Goal: Task Accomplishment & Management: Use online tool/utility

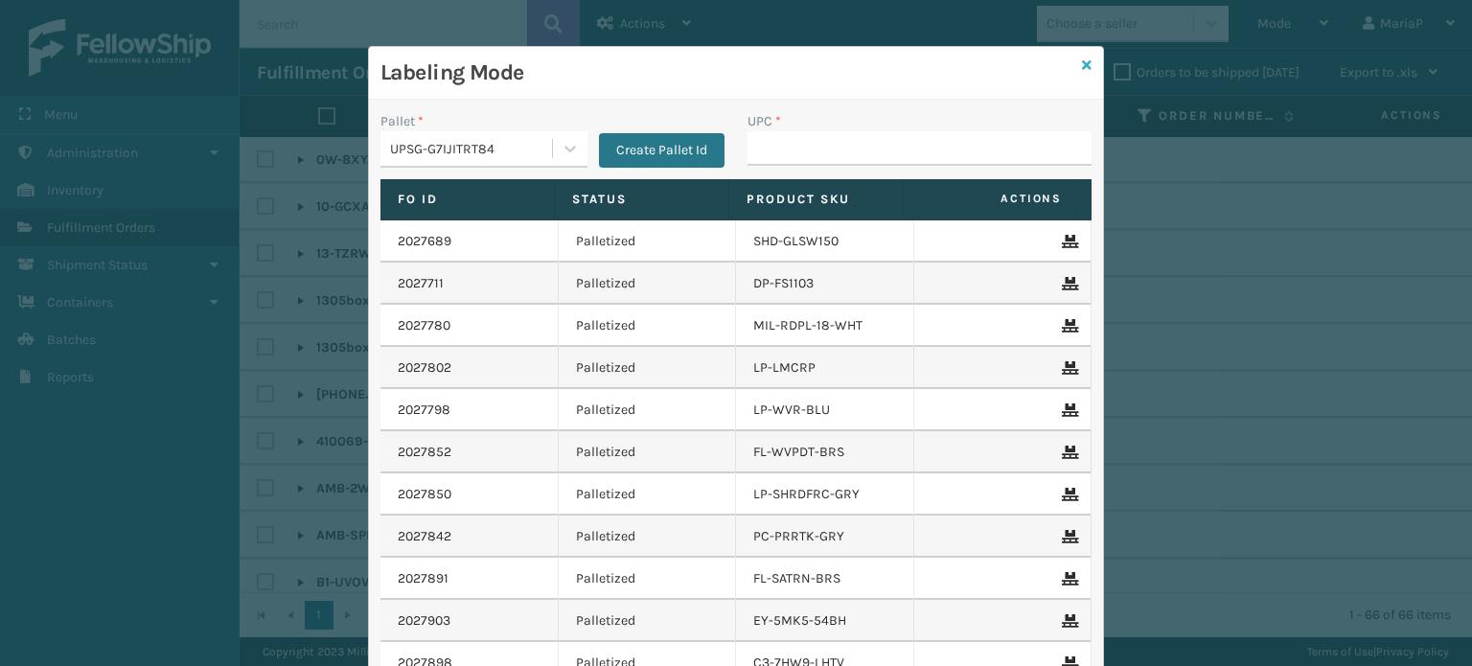
click at [1082, 66] on icon at bounding box center [1087, 64] width 10 height 13
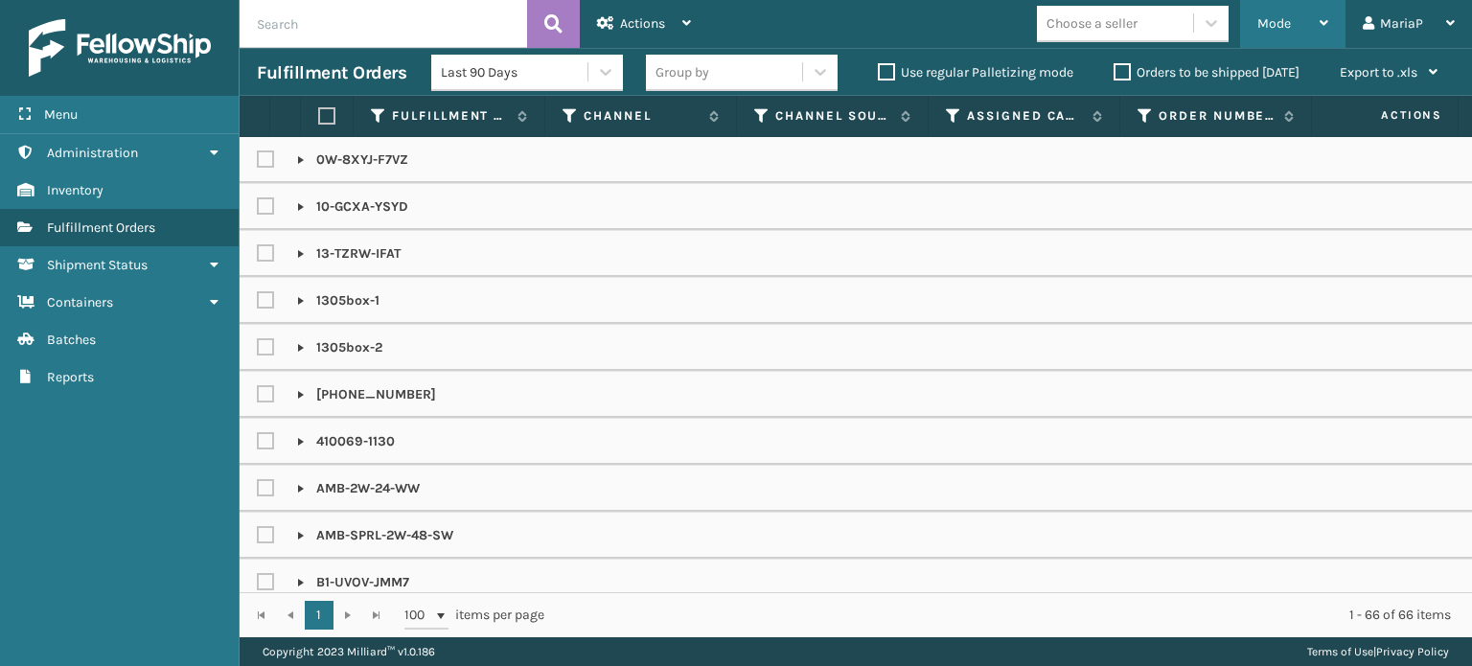
click at [1336, 14] on div "Mode Regular Mode Picking Mode Labeling Mode Exit Scan Mode" at bounding box center [1292, 24] width 105 height 48
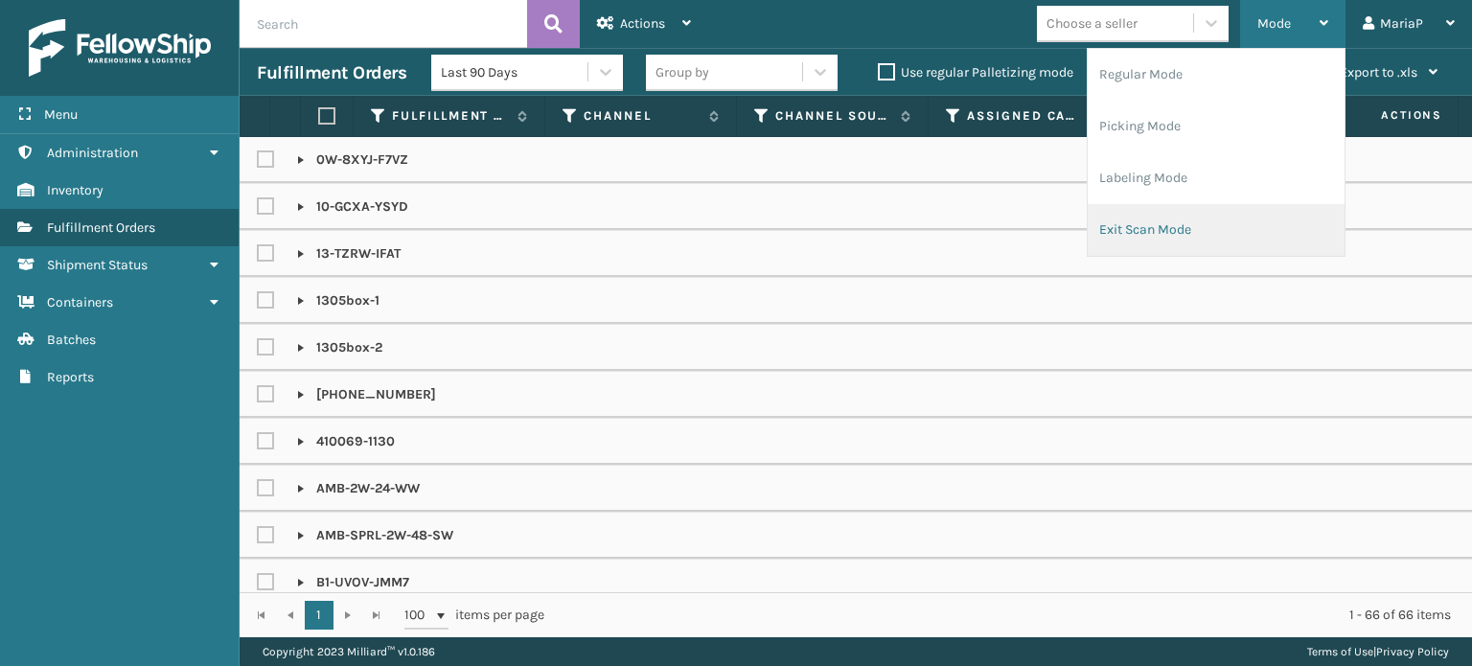
click at [1261, 232] on li "Exit Scan Mode" at bounding box center [1216, 230] width 257 height 52
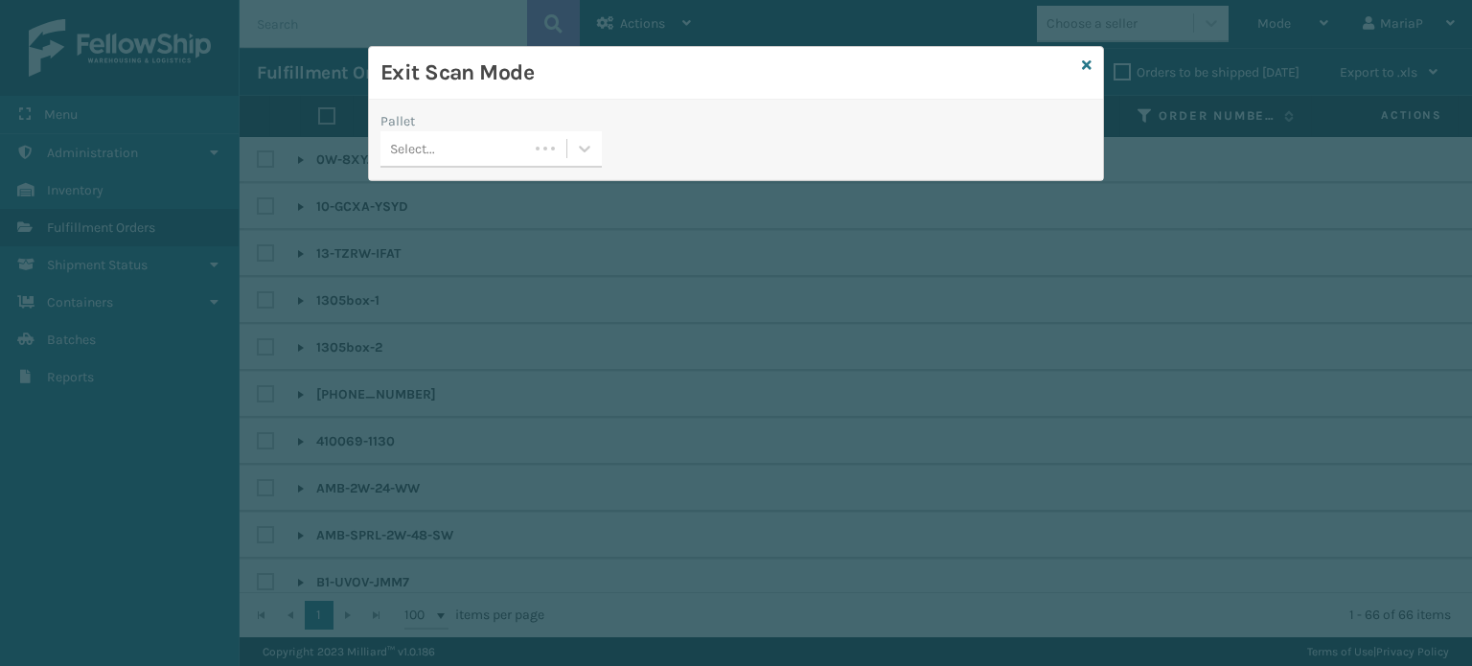
click at [483, 148] on div "Select..." at bounding box center [455, 149] width 148 height 32
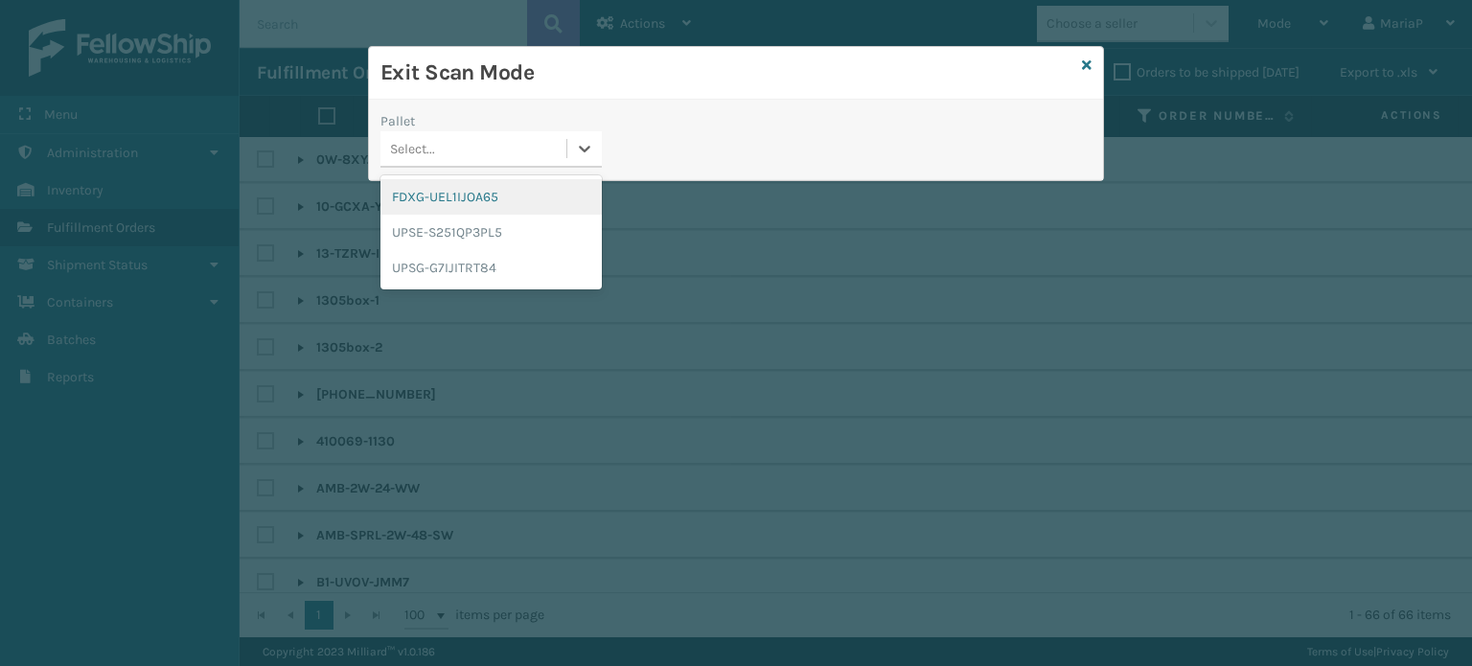
click at [481, 199] on div "FDXG-UEL1IJOA65" at bounding box center [491, 196] width 221 height 35
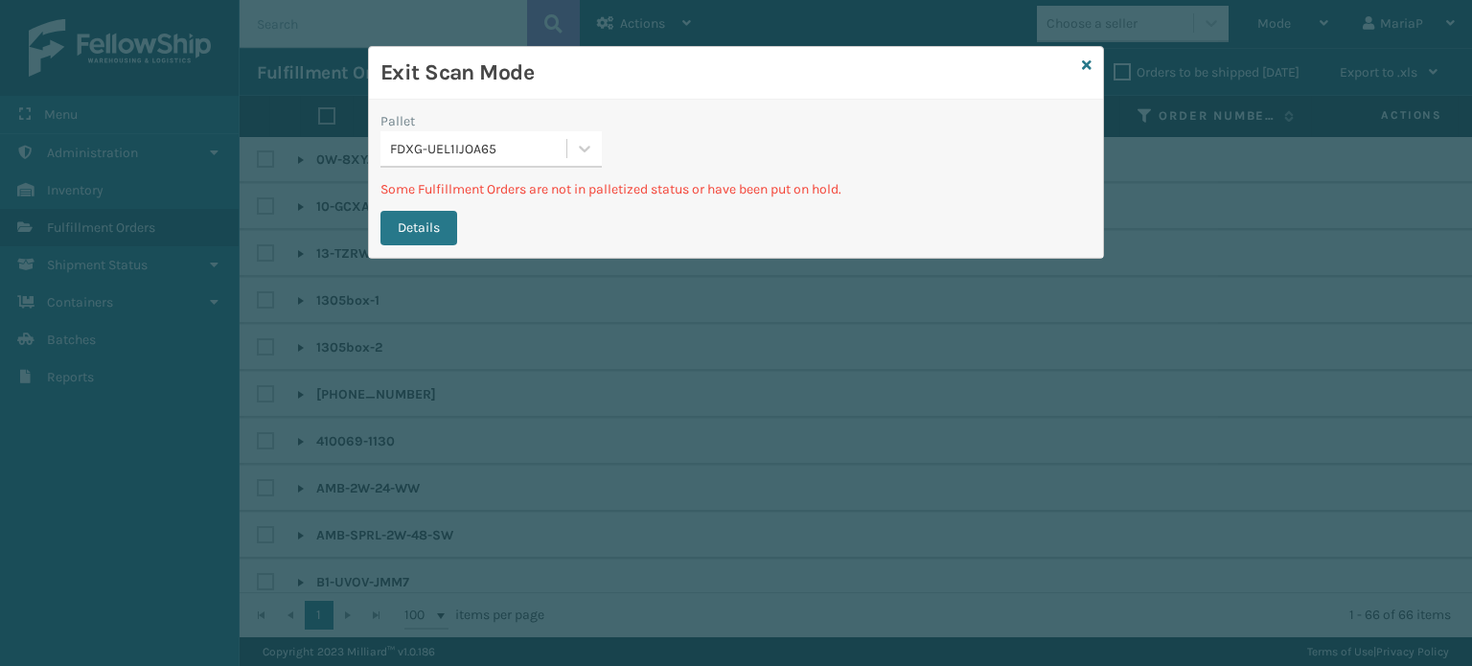
click at [1071, 69] on h3 "Exit Scan Mode" at bounding box center [728, 72] width 694 height 29
click at [1082, 64] on icon at bounding box center [1087, 64] width 10 height 13
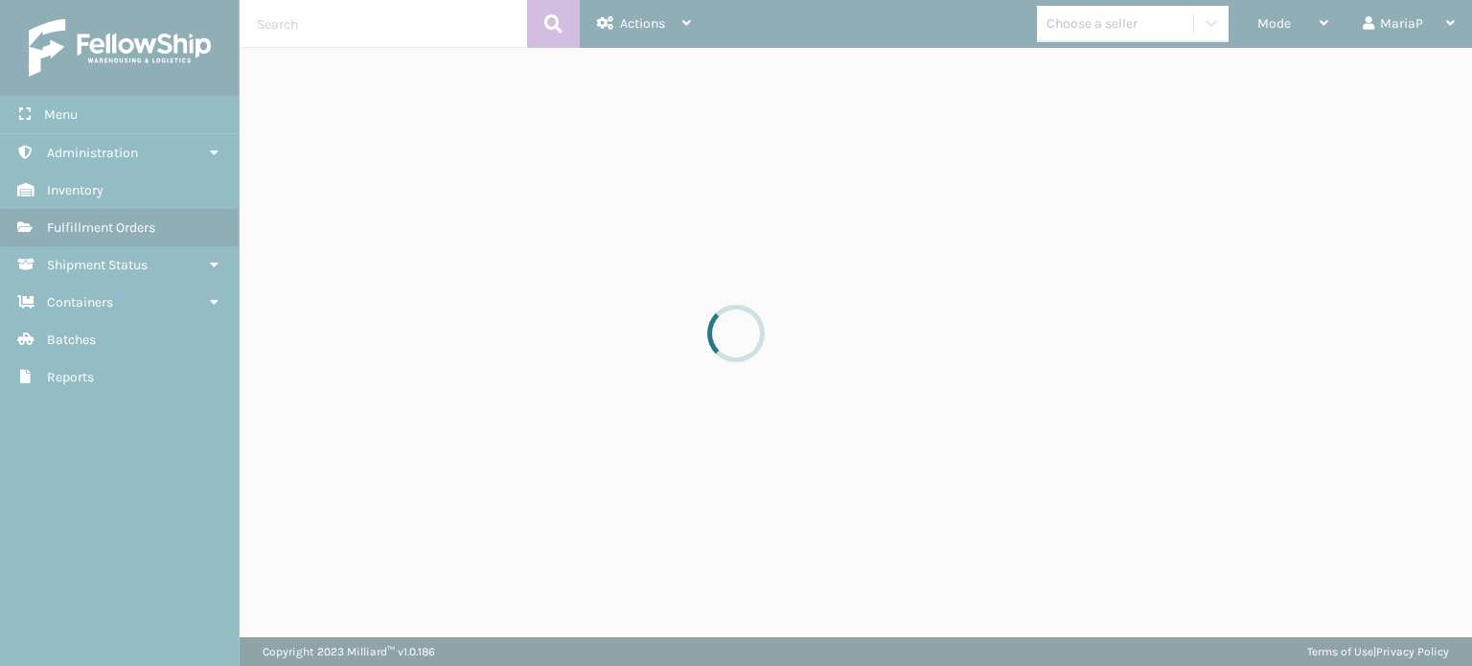
click at [1315, 24] on div at bounding box center [736, 333] width 1472 height 666
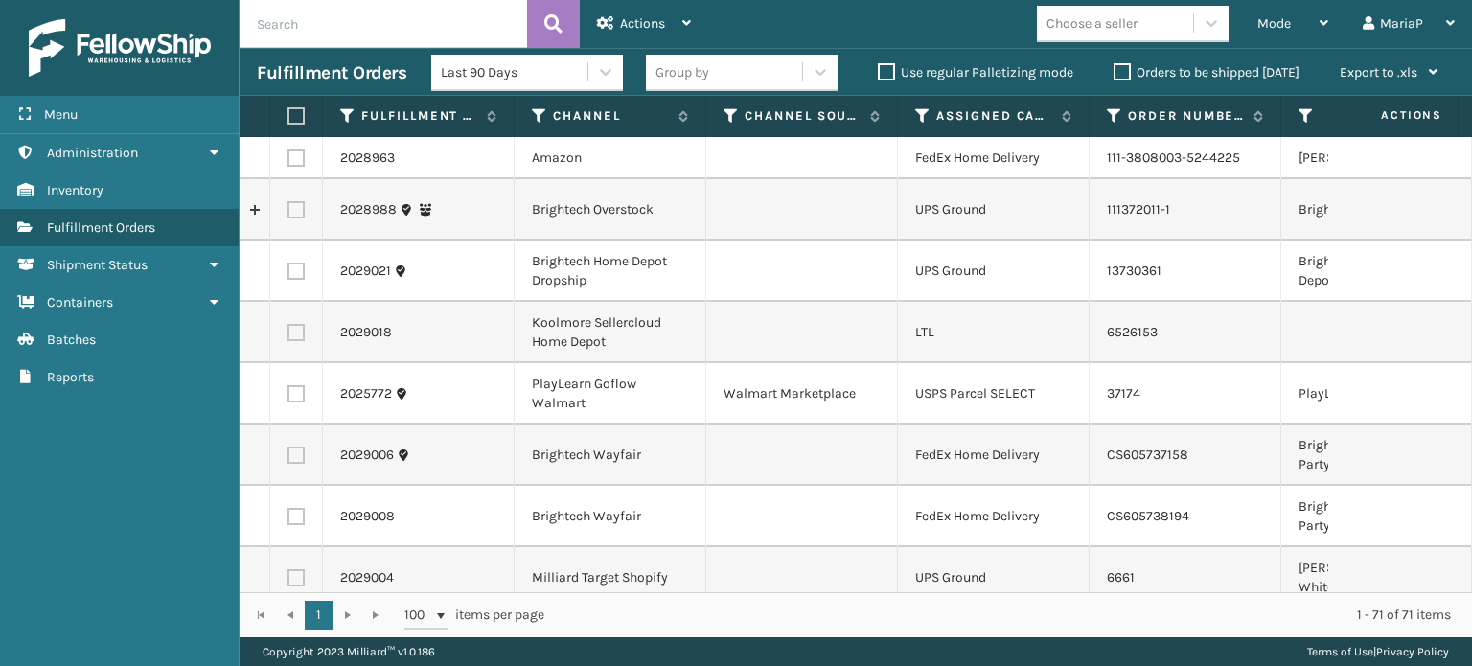
click at [1315, 24] on div "Mode" at bounding box center [1293, 24] width 71 height 48
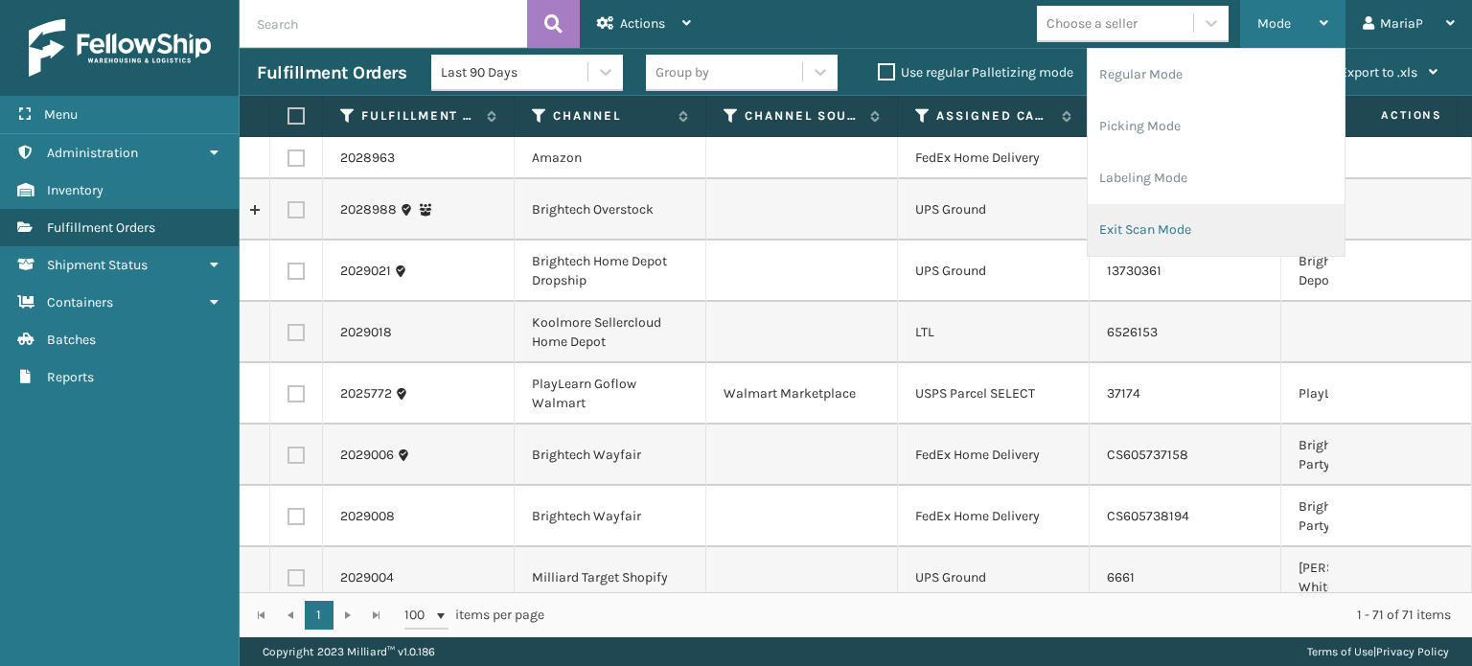
click at [1219, 227] on li "Exit Scan Mode" at bounding box center [1216, 230] width 257 height 52
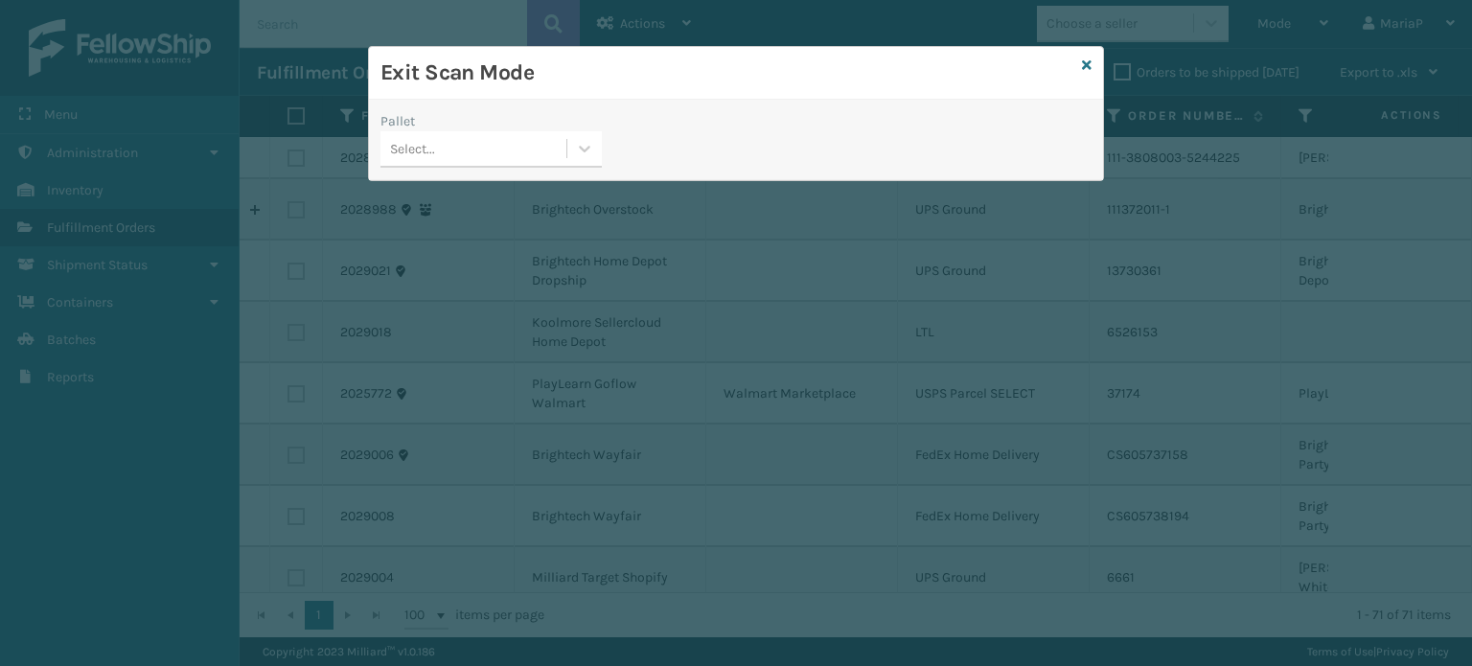
click at [498, 144] on div "Select..." at bounding box center [474, 149] width 186 height 32
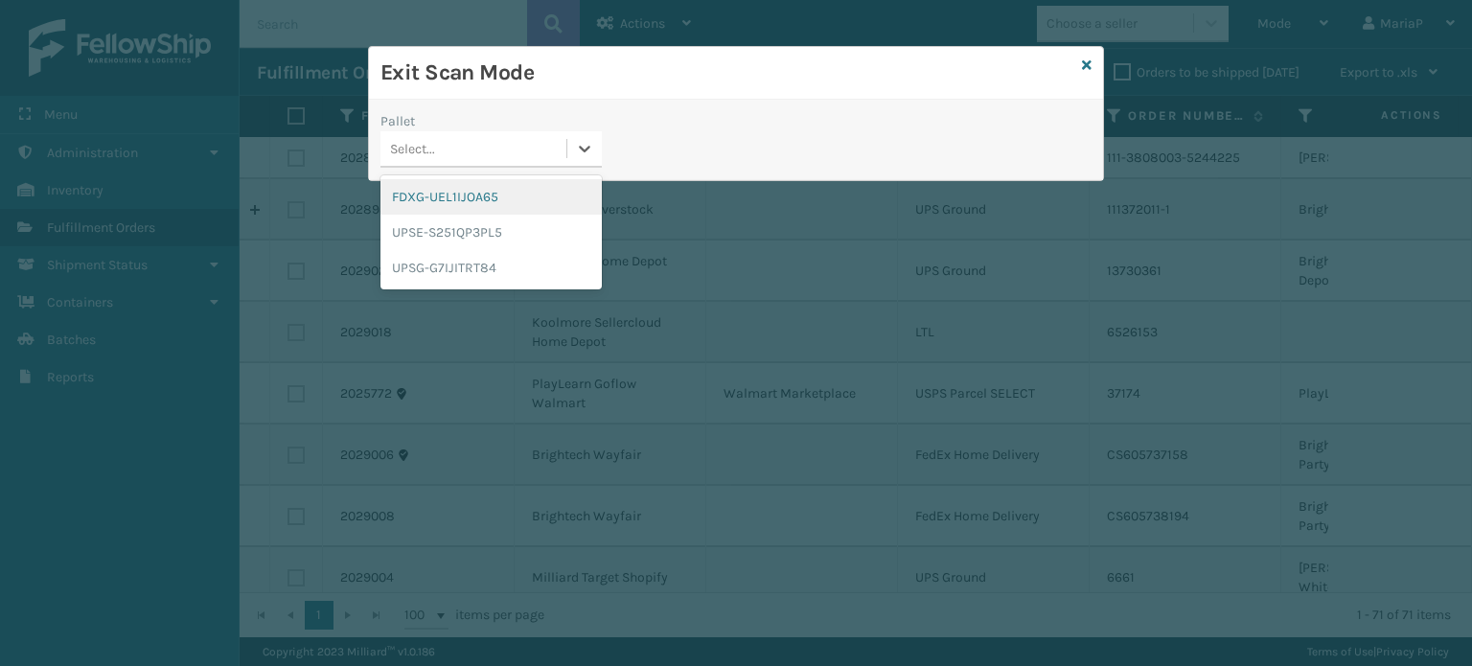
click at [498, 202] on div "FDXG-UEL1IJOA65" at bounding box center [491, 196] width 221 height 35
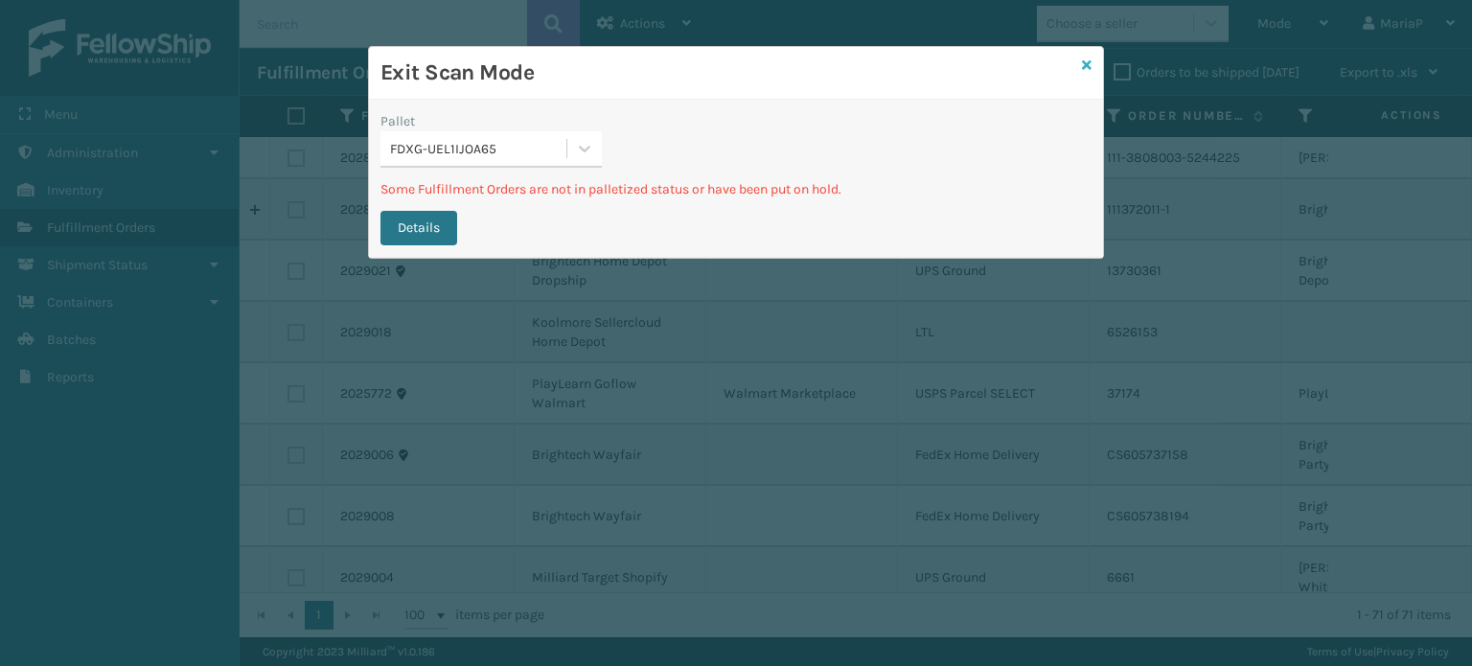
click at [1089, 64] on icon at bounding box center [1087, 64] width 10 height 13
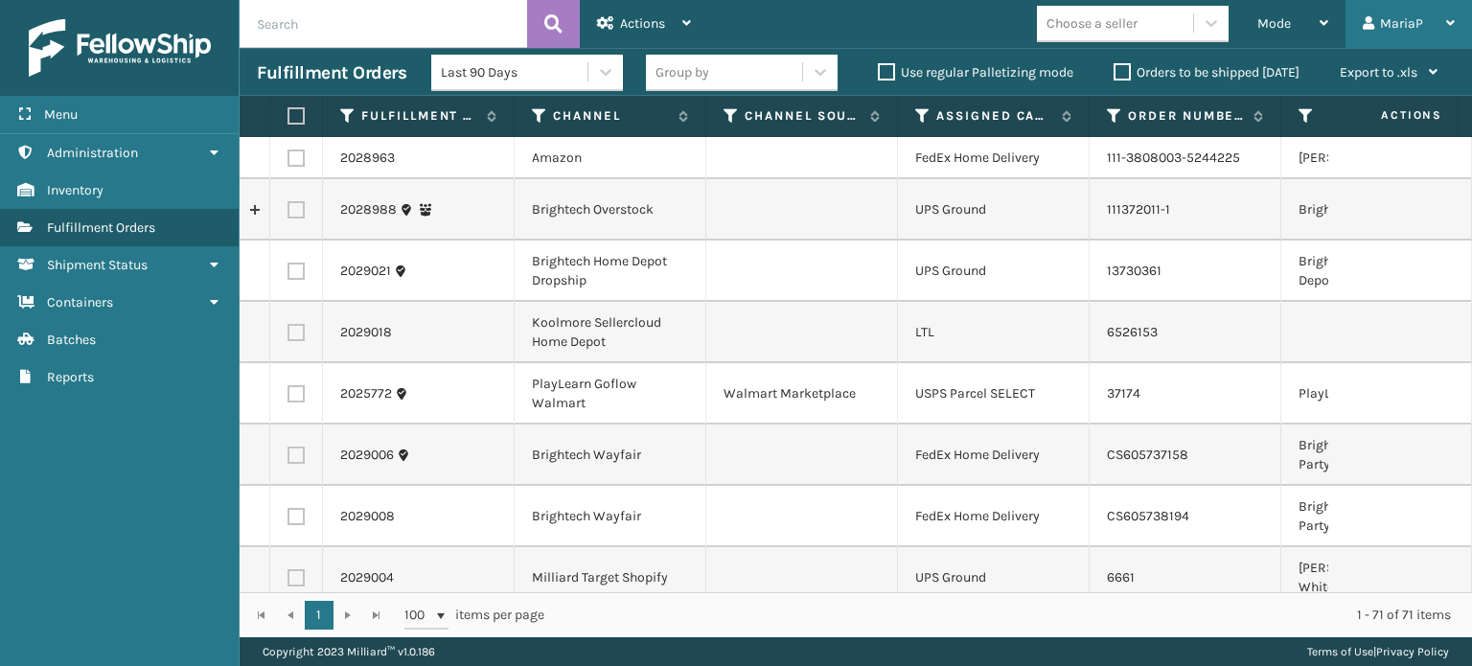
click at [1407, 11] on div "MariaP" at bounding box center [1409, 24] width 92 height 48
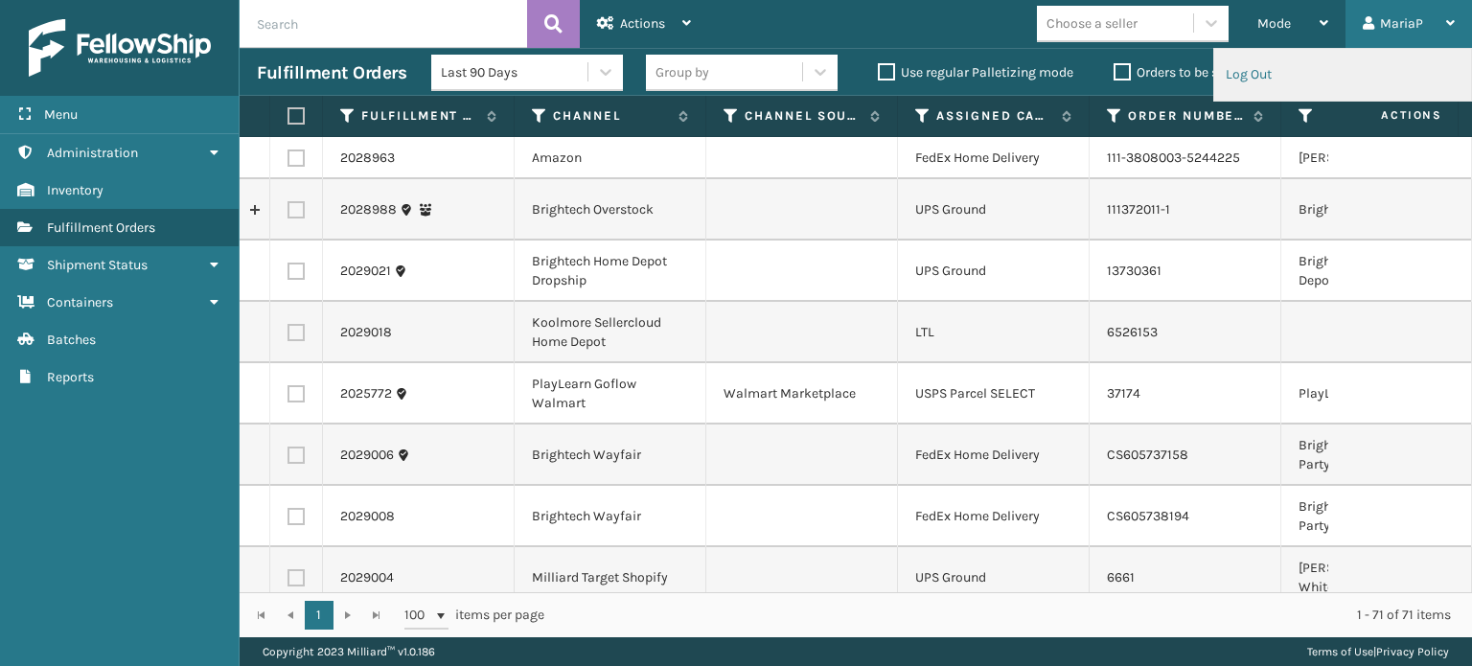
click at [1334, 72] on li "Log Out" at bounding box center [1343, 75] width 257 height 52
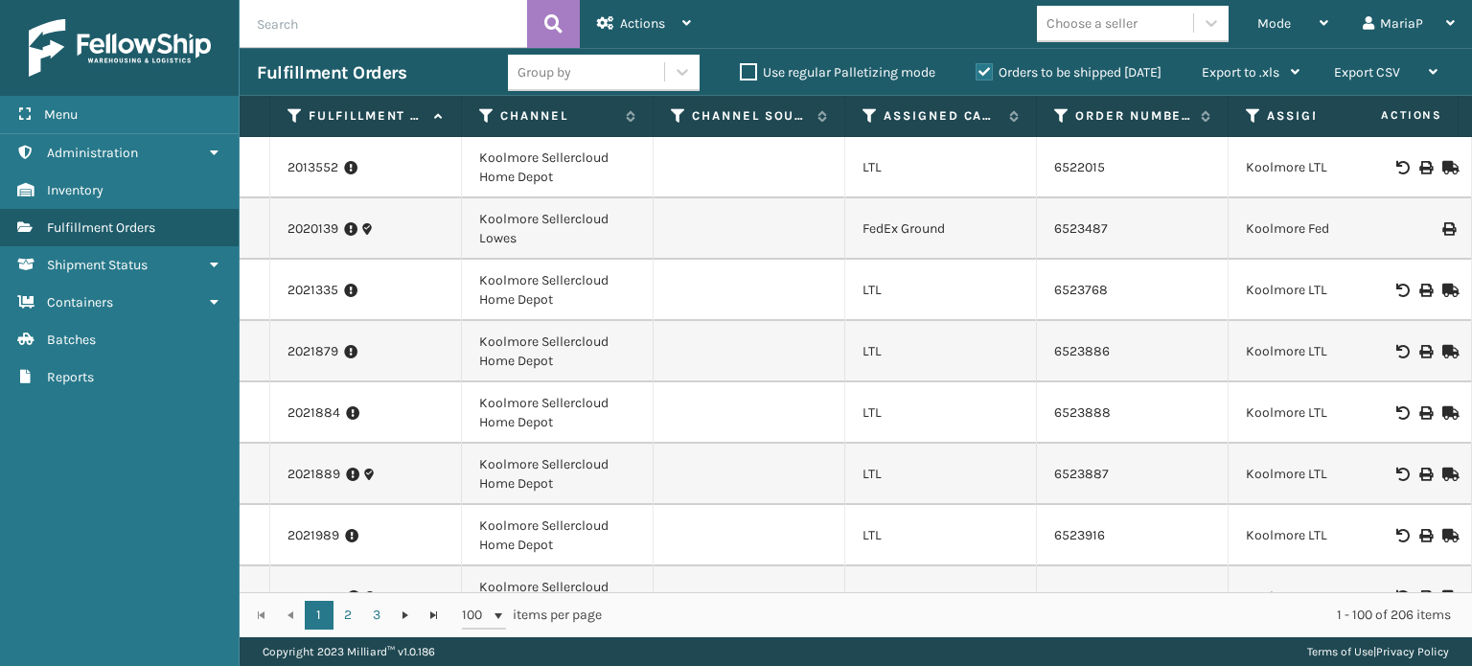
drag, startPoint x: 536, startPoint y: 575, endPoint x: 545, endPoint y: 581, distance: 11.2
click at [544, 581] on div "2013552 [GEOGRAPHIC_DATA] Sellercloud Home Depot LTL 6522015 [GEOGRAPHIC_DATA] …" at bounding box center [856, 364] width 1233 height 455
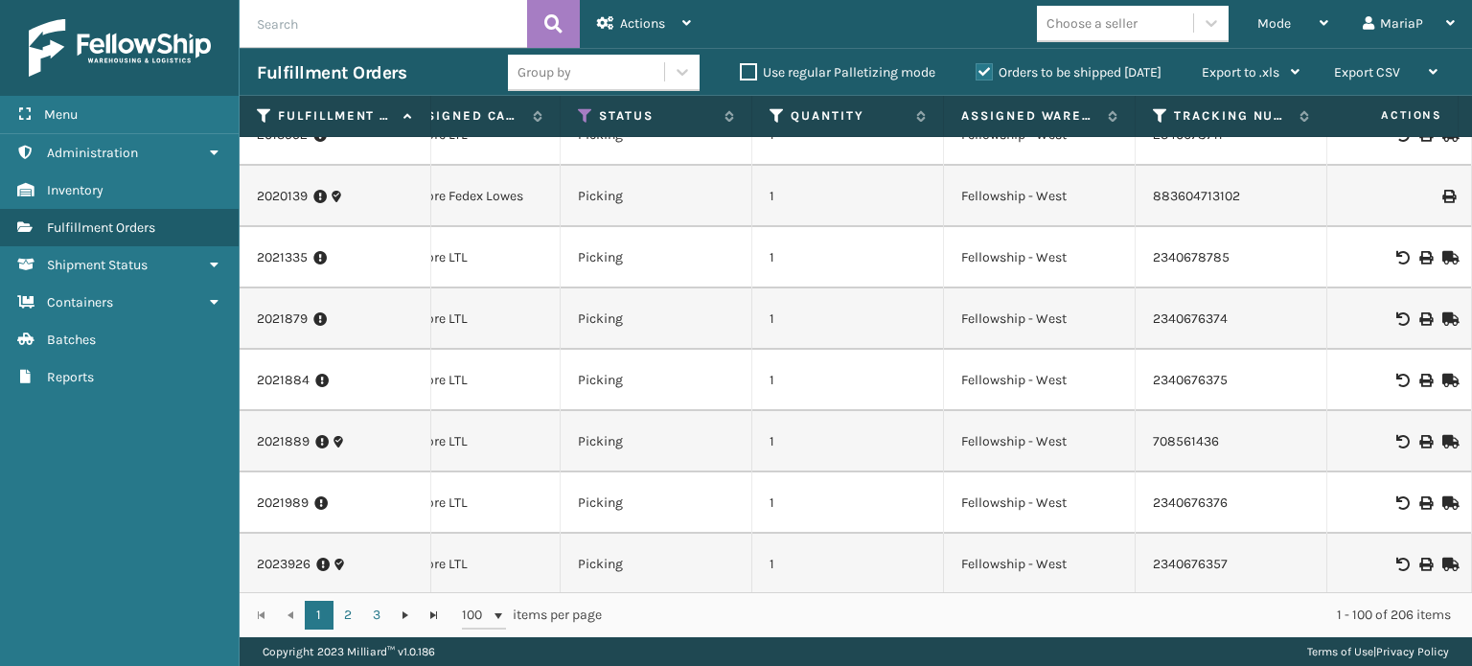
scroll to position [0, 858]
click at [590, 115] on icon at bounding box center [587, 115] width 15 height 17
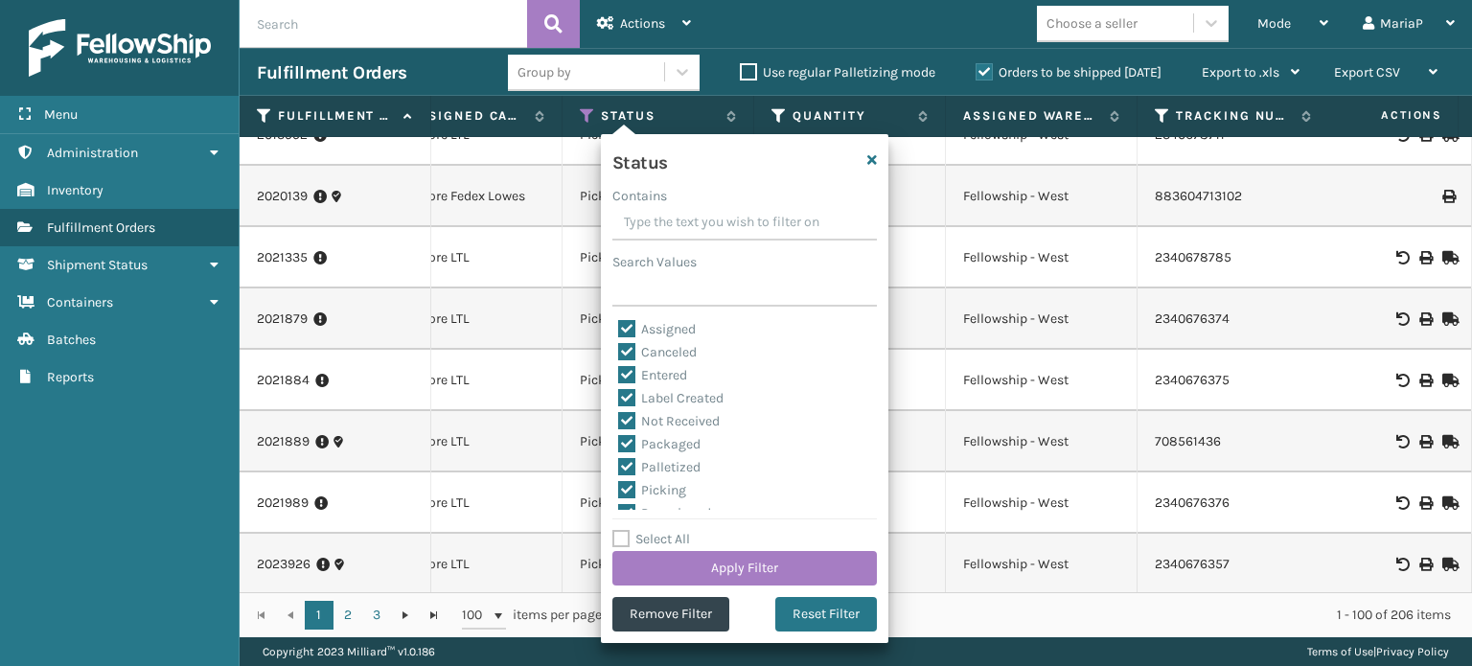
click at [686, 537] on label "Select All" at bounding box center [652, 539] width 78 height 16
click at [686, 530] on input "Select All" at bounding box center [757, 529] width 288 height 2
checkbox input "true"
click at [686, 537] on label "Select All" at bounding box center [652, 539] width 78 height 16
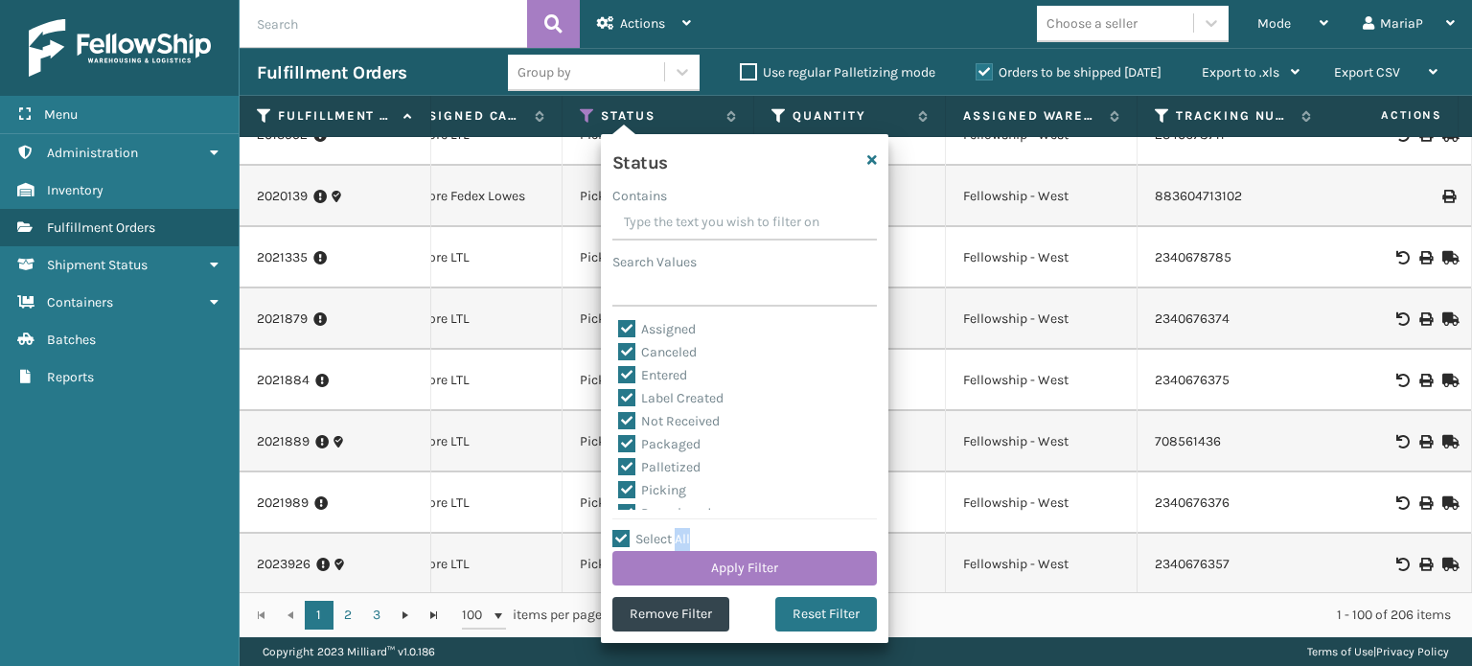
click at [686, 530] on input "Select All" at bounding box center [757, 529] width 288 height 2
checkbox input "false"
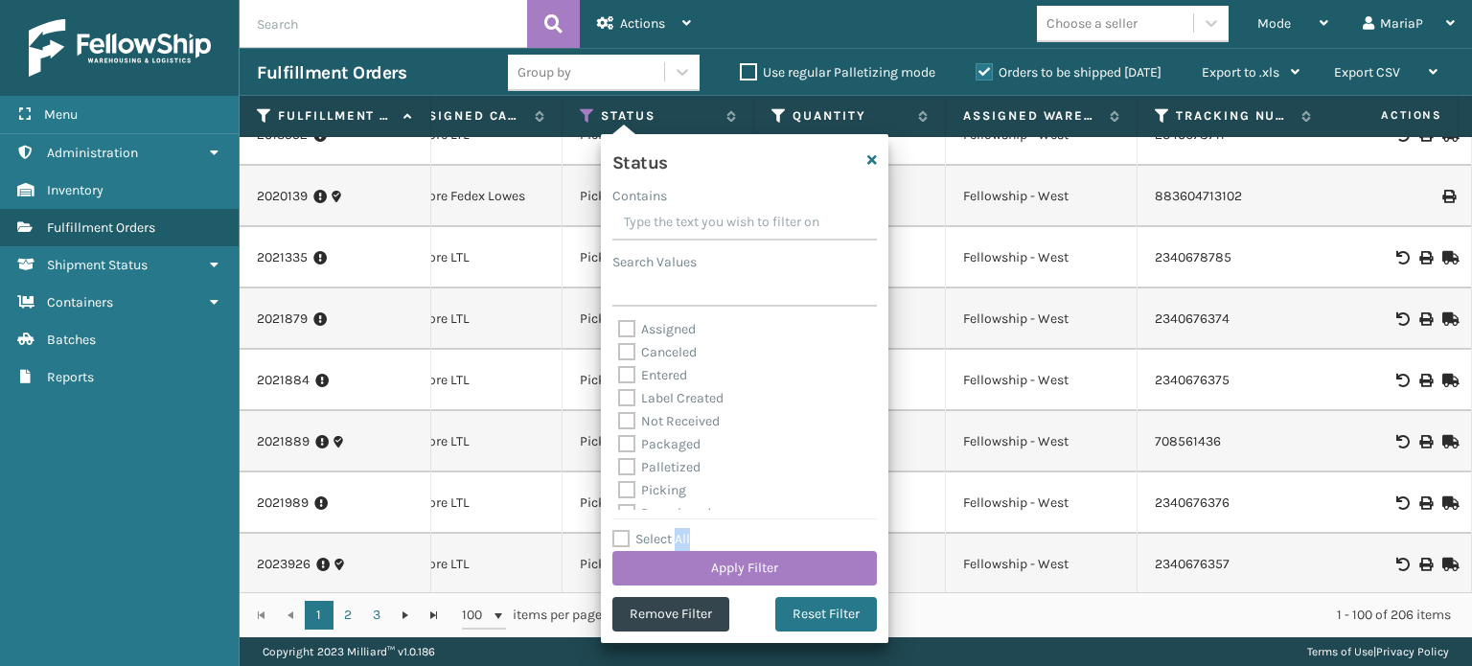
checkbox input "false"
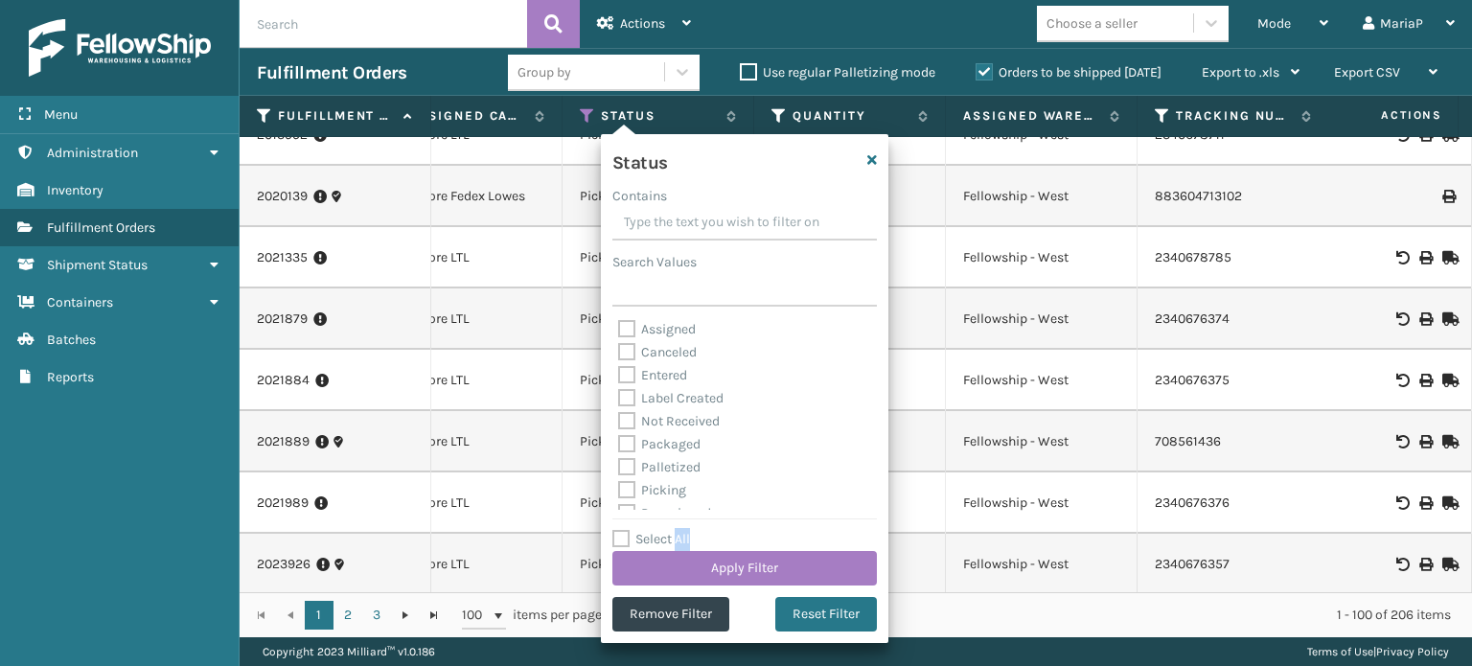
checkbox input "false"
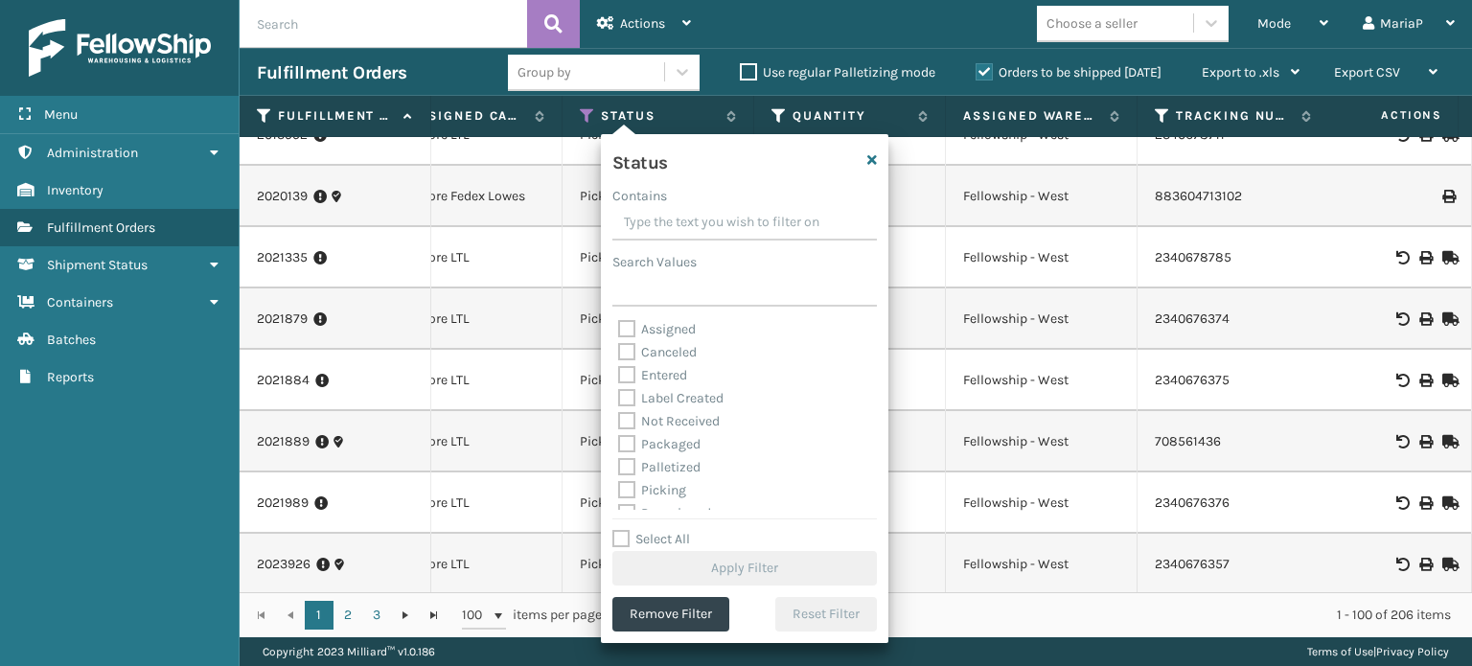
click at [656, 489] on label "Picking" at bounding box center [652, 490] width 68 height 16
click at [619, 489] on input "Picking" at bounding box center [618, 485] width 1 height 12
checkbox input "true"
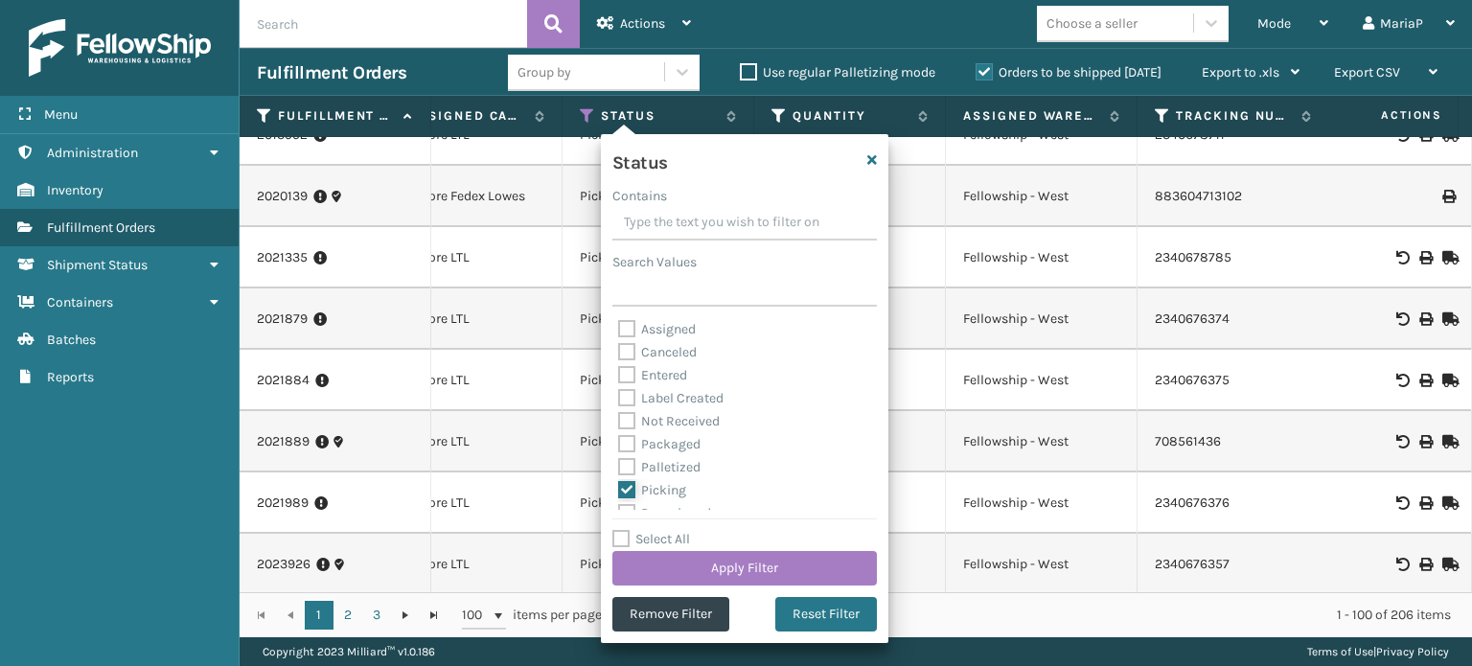
scroll to position [96, 0]
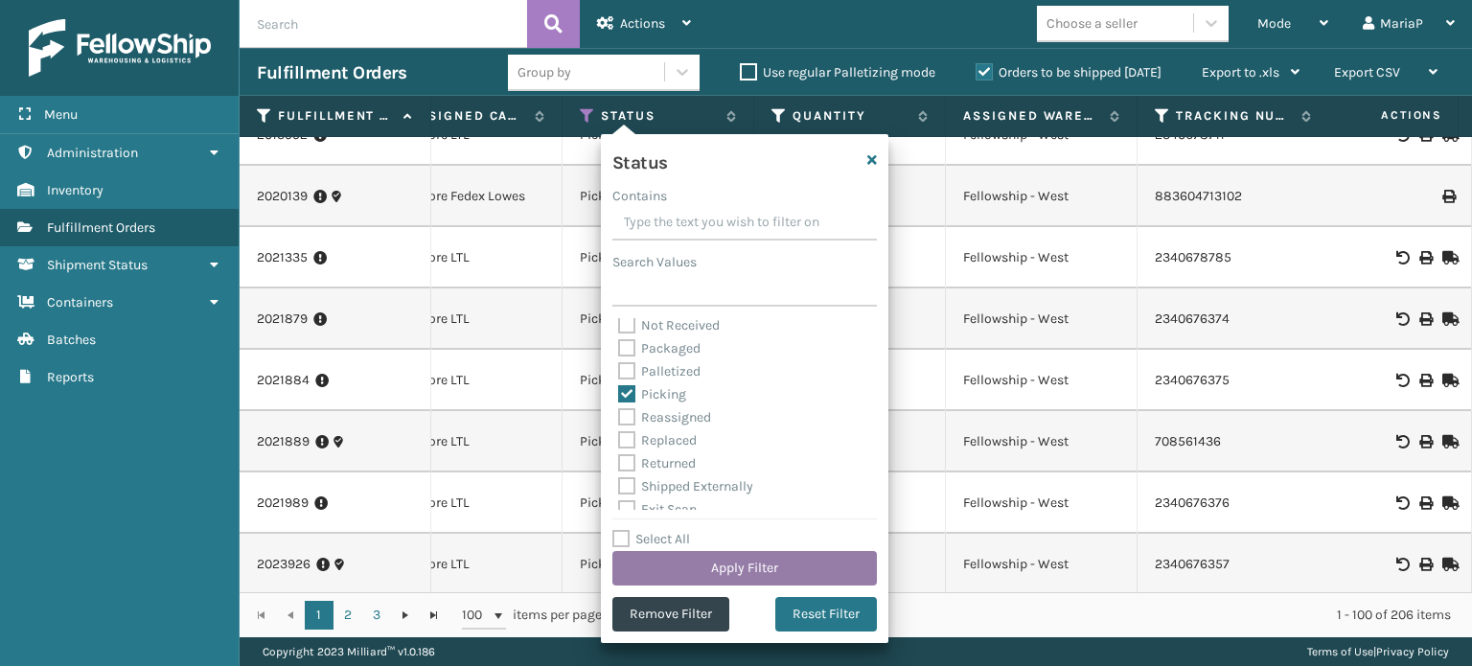
click at [761, 563] on button "Apply Filter" at bounding box center [745, 568] width 265 height 35
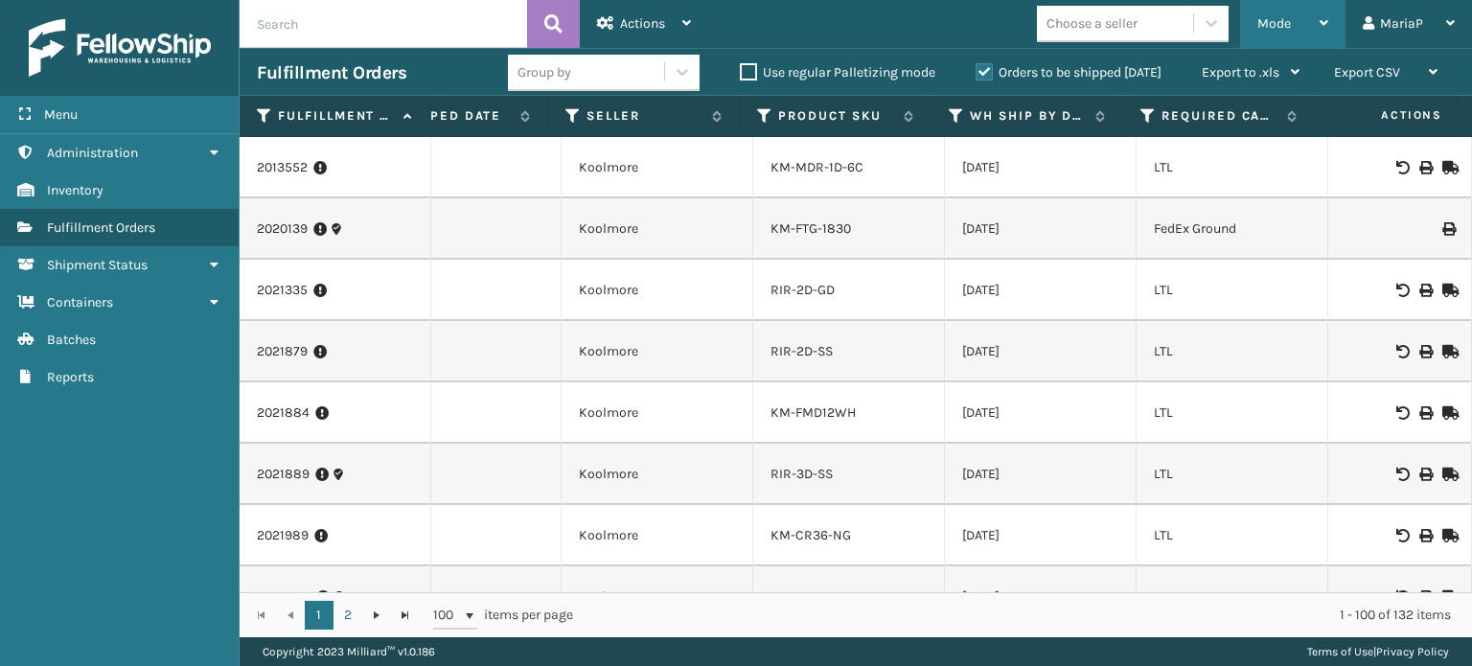
click at [1285, 20] on span "Mode" at bounding box center [1275, 23] width 34 height 16
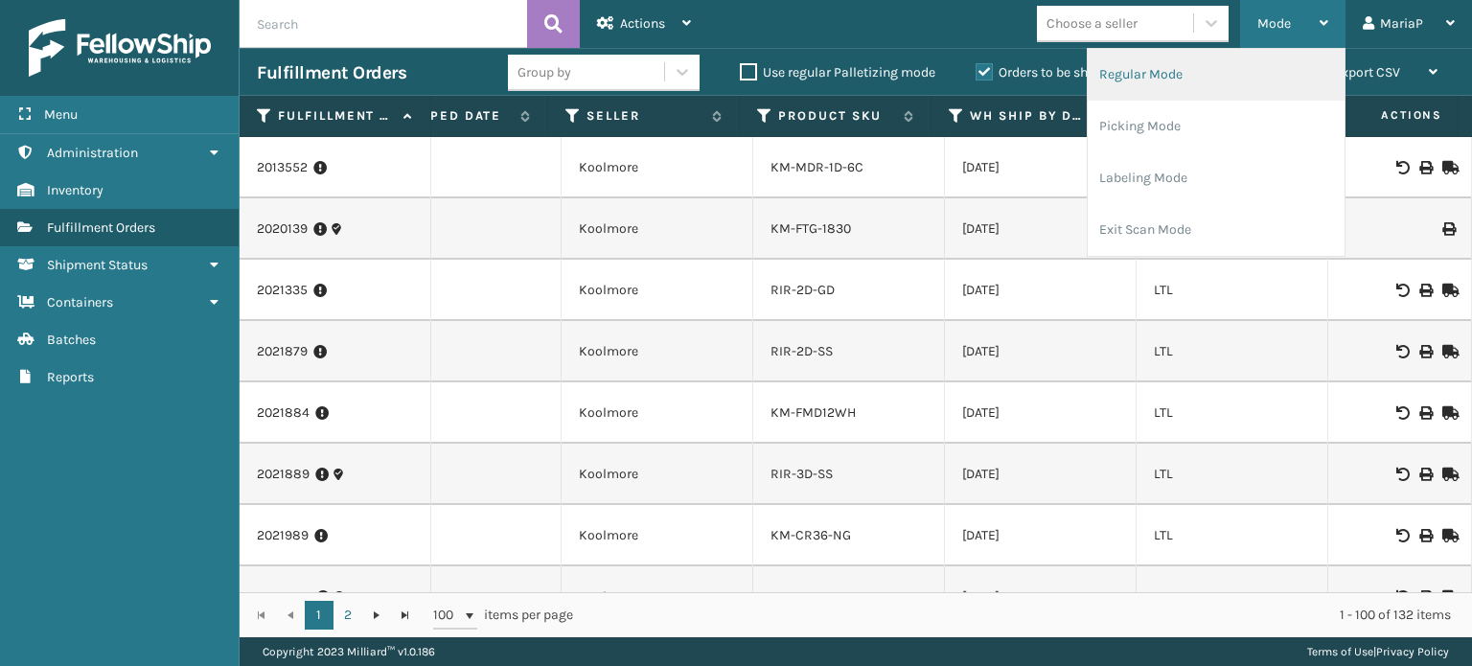
click at [1278, 55] on li "Regular Mode" at bounding box center [1216, 75] width 257 height 52
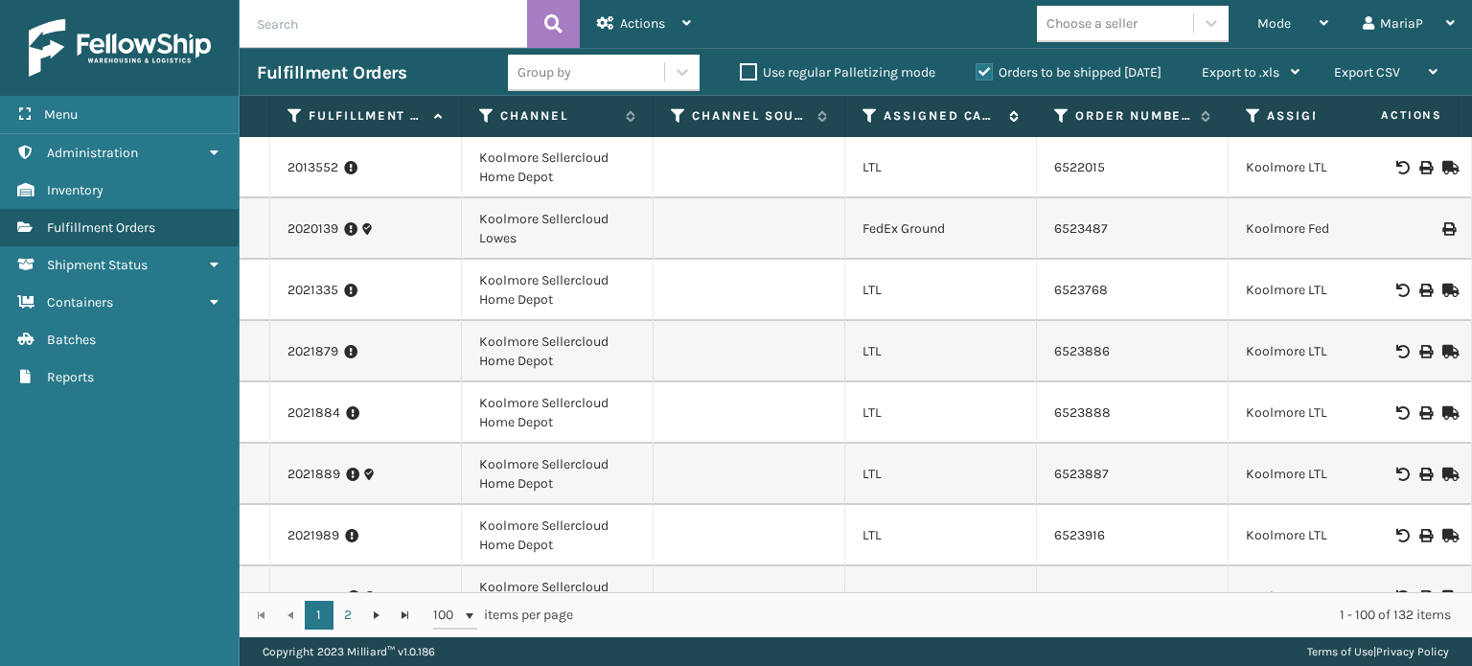
click at [878, 116] on div "Assigned Carrier Service" at bounding box center [941, 115] width 156 height 17
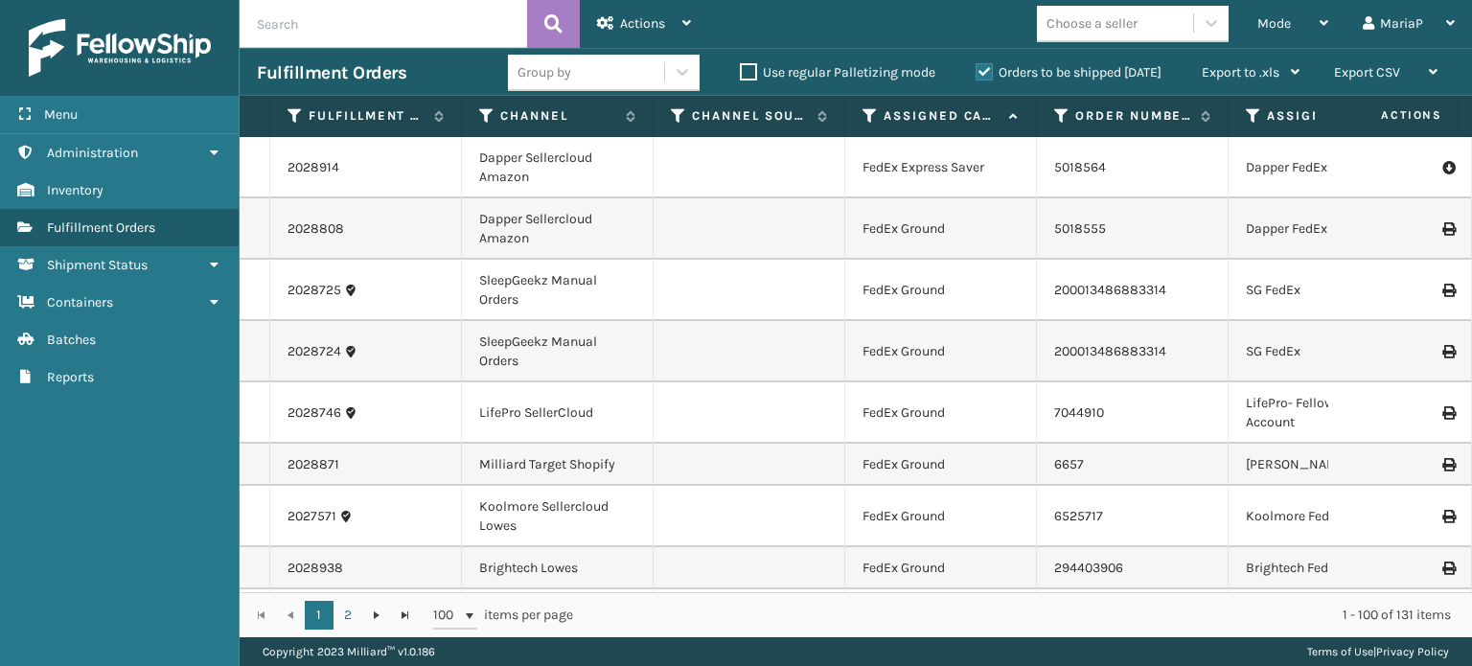
click at [874, 107] on icon at bounding box center [870, 115] width 15 height 17
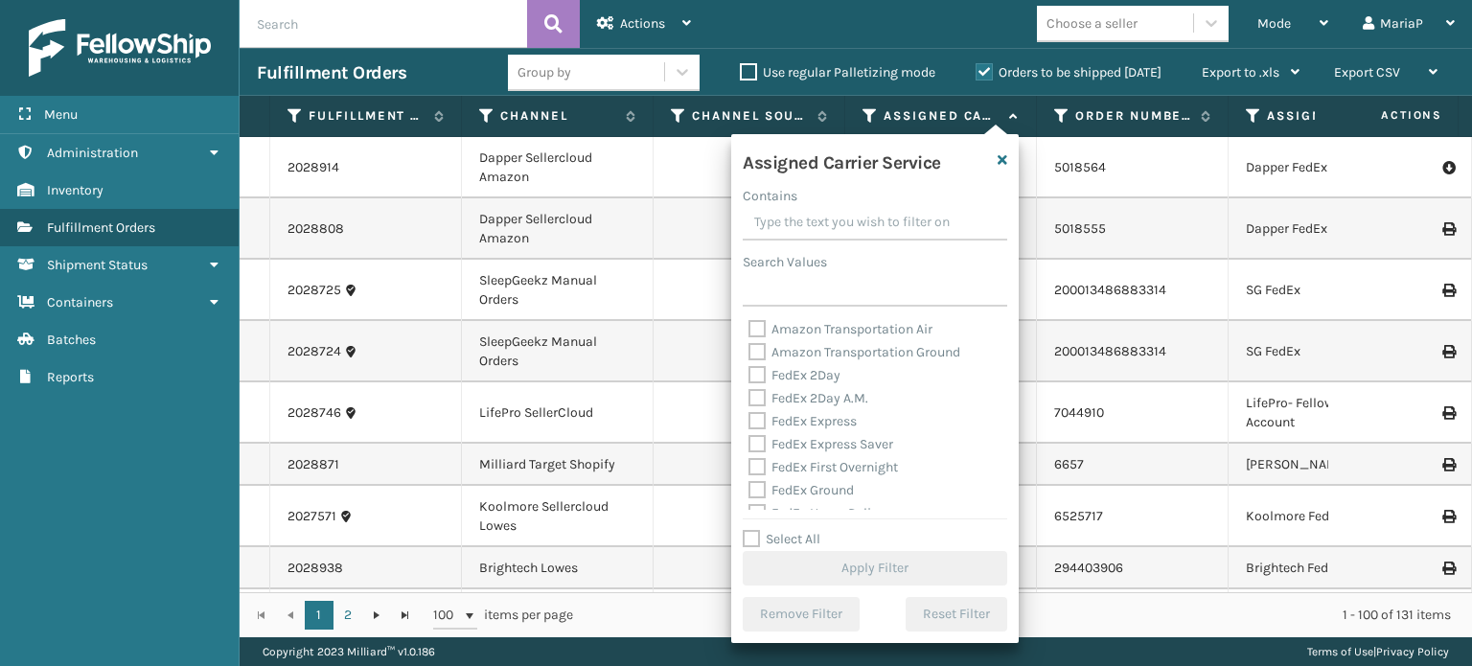
click at [820, 533] on label "Select All" at bounding box center [782, 539] width 78 height 16
click at [820, 530] on input "Select All" at bounding box center [887, 529] width 288 height 2
checkbox input "true"
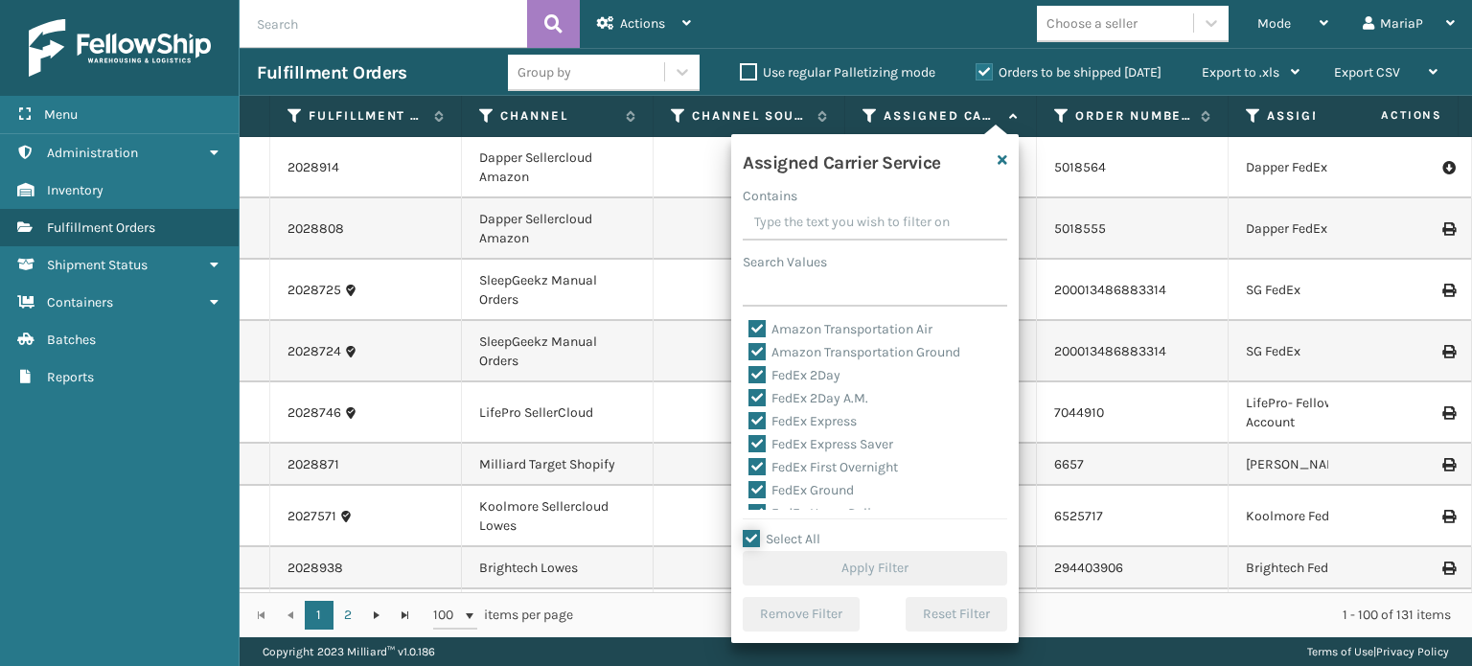
checkbox input "true"
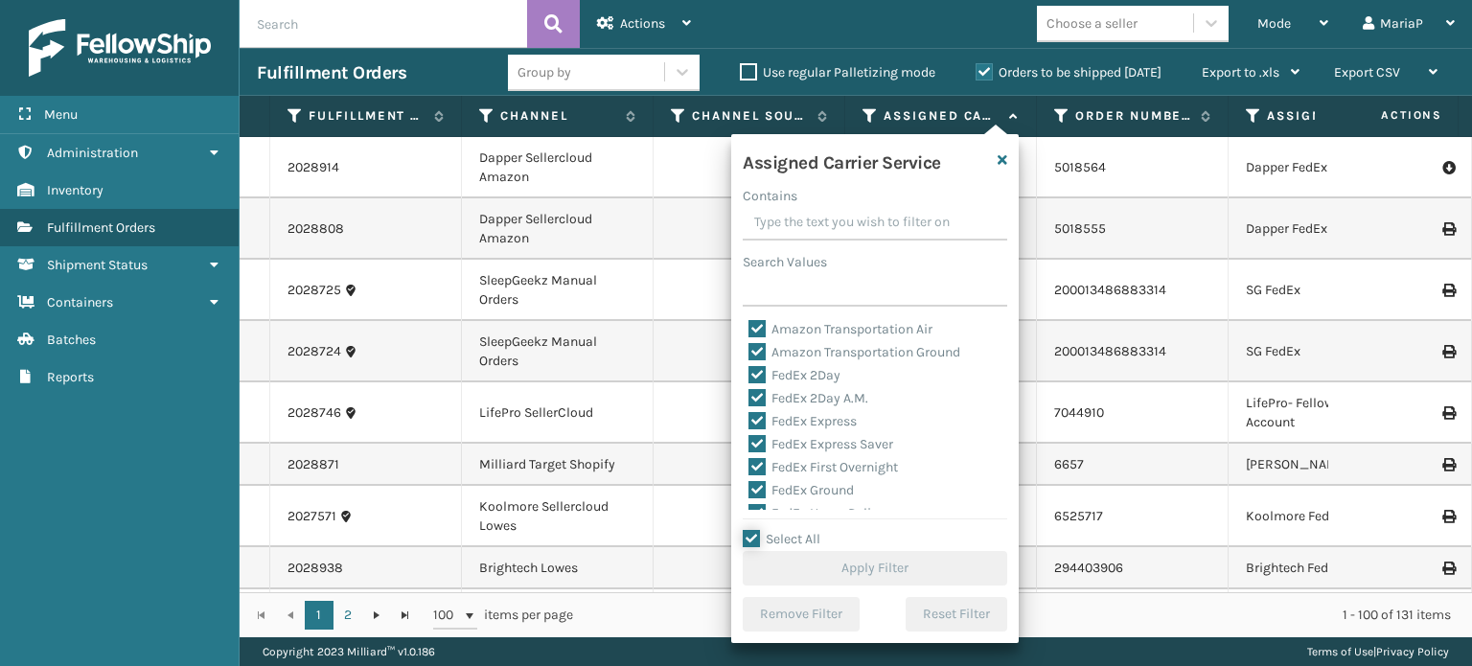
checkbox input "true"
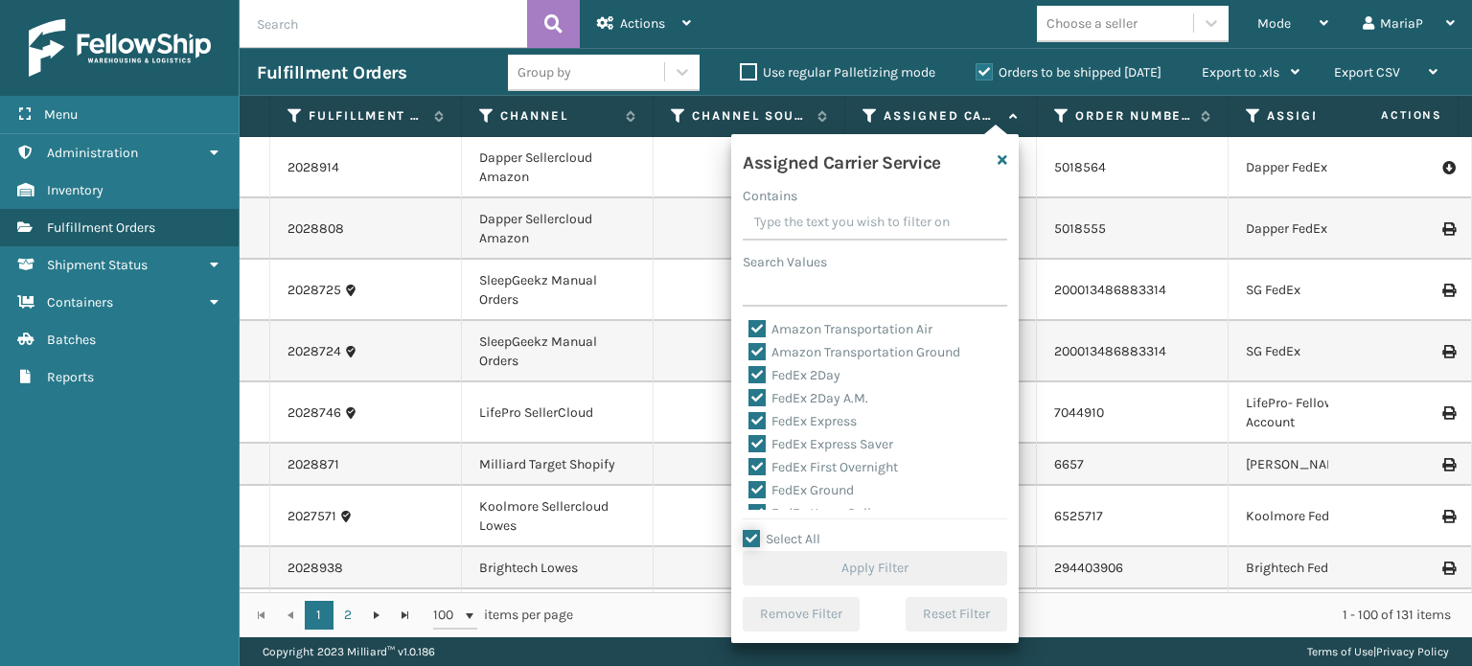
checkbox input "true"
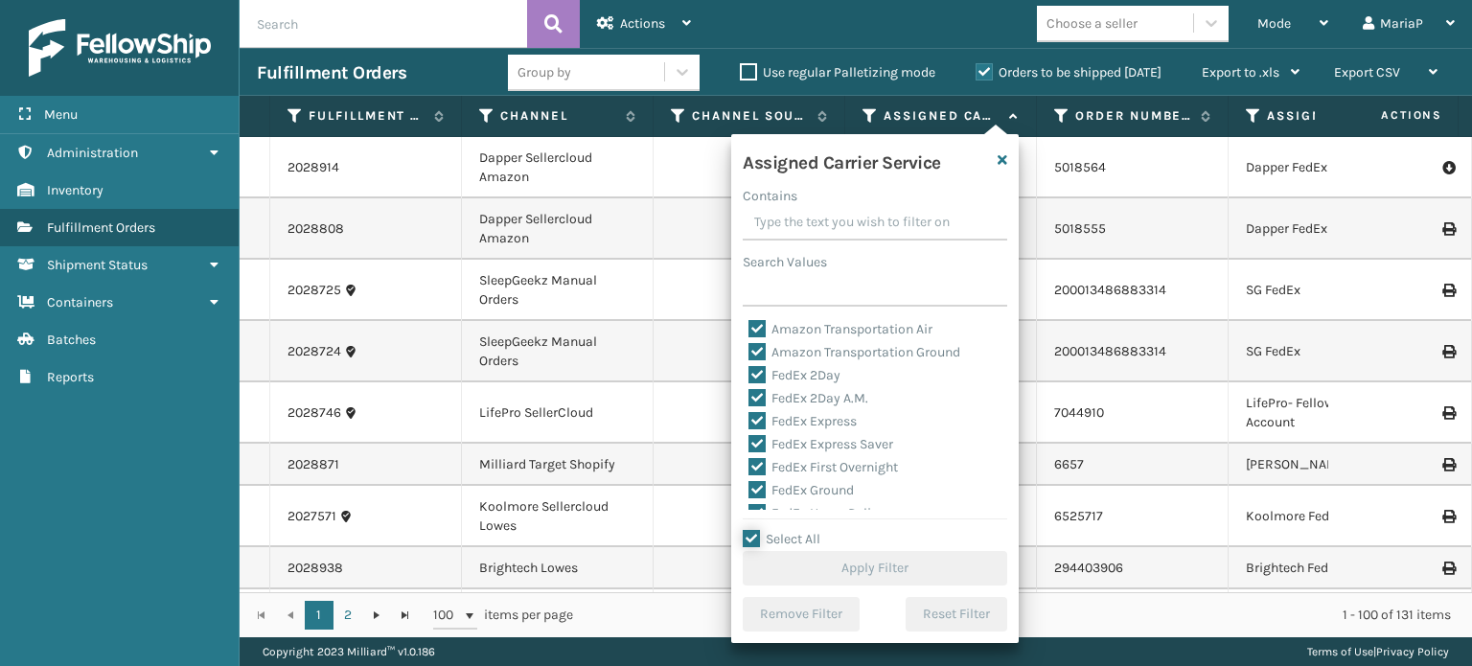
checkbox input "true"
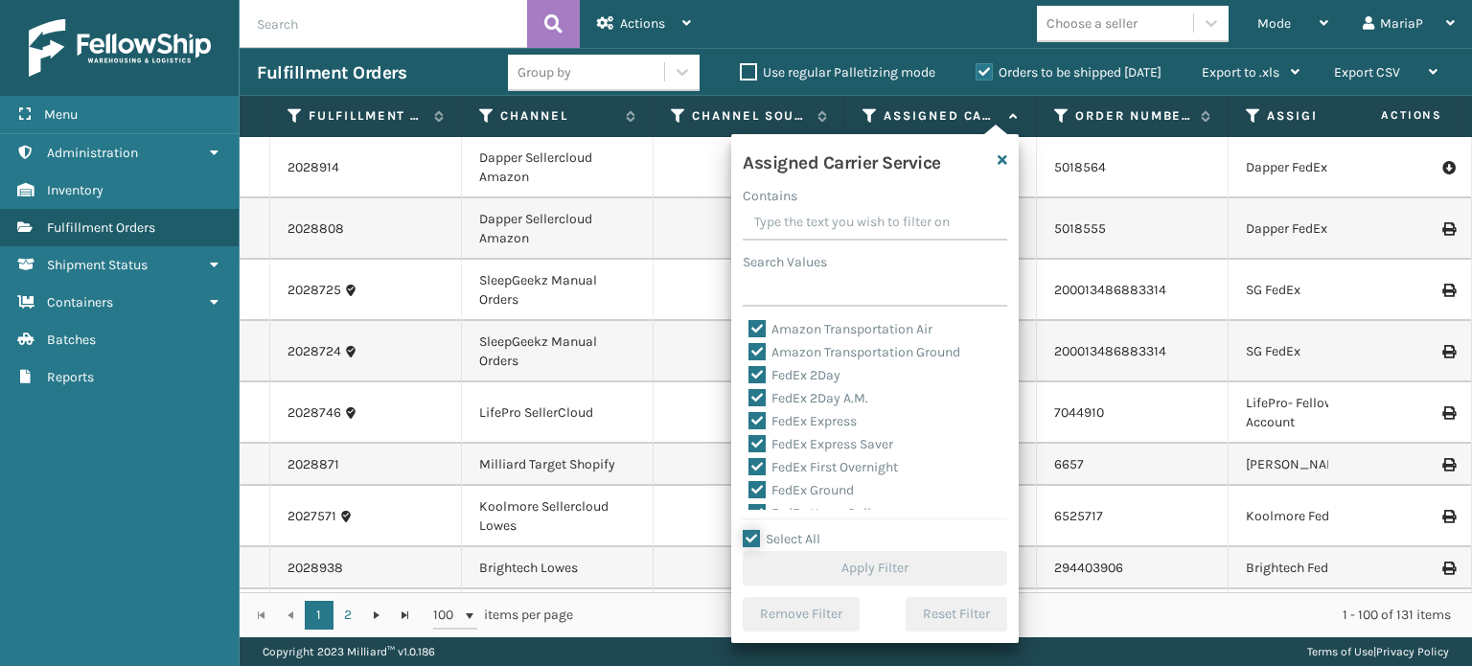
checkbox input "true"
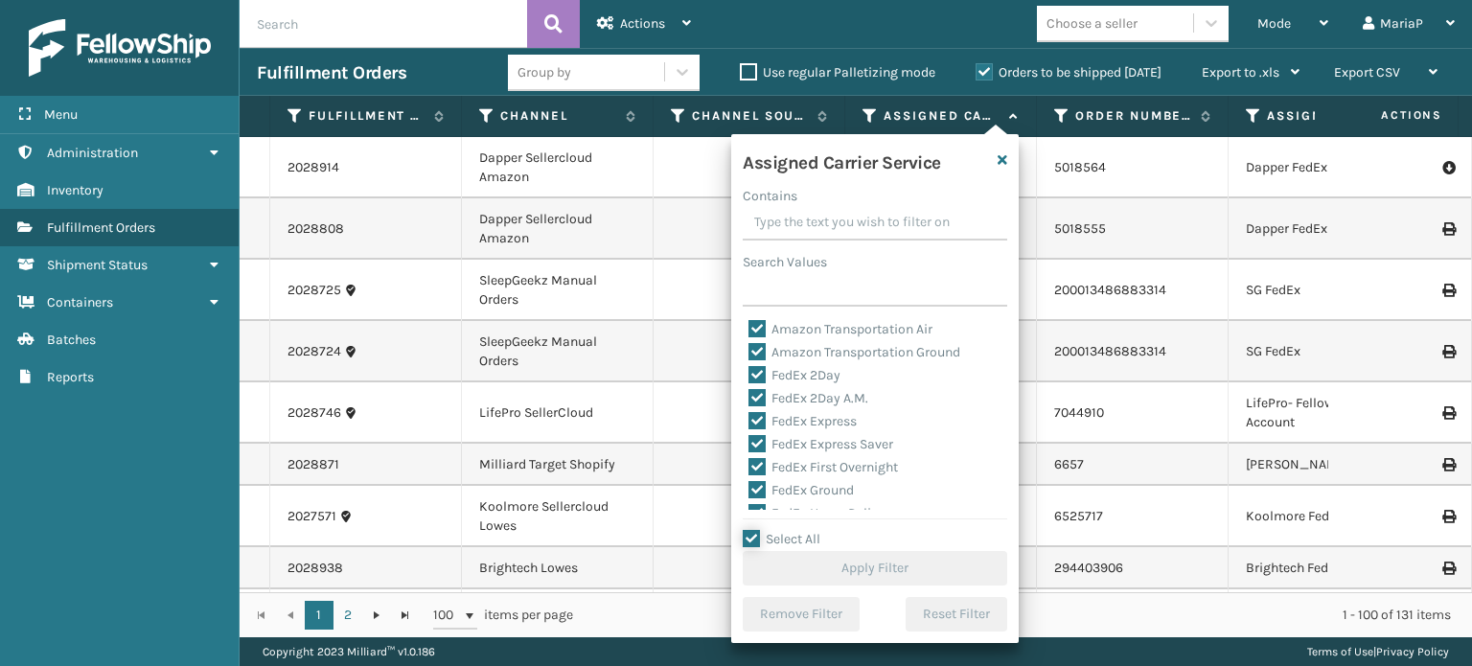
checkbox input "true"
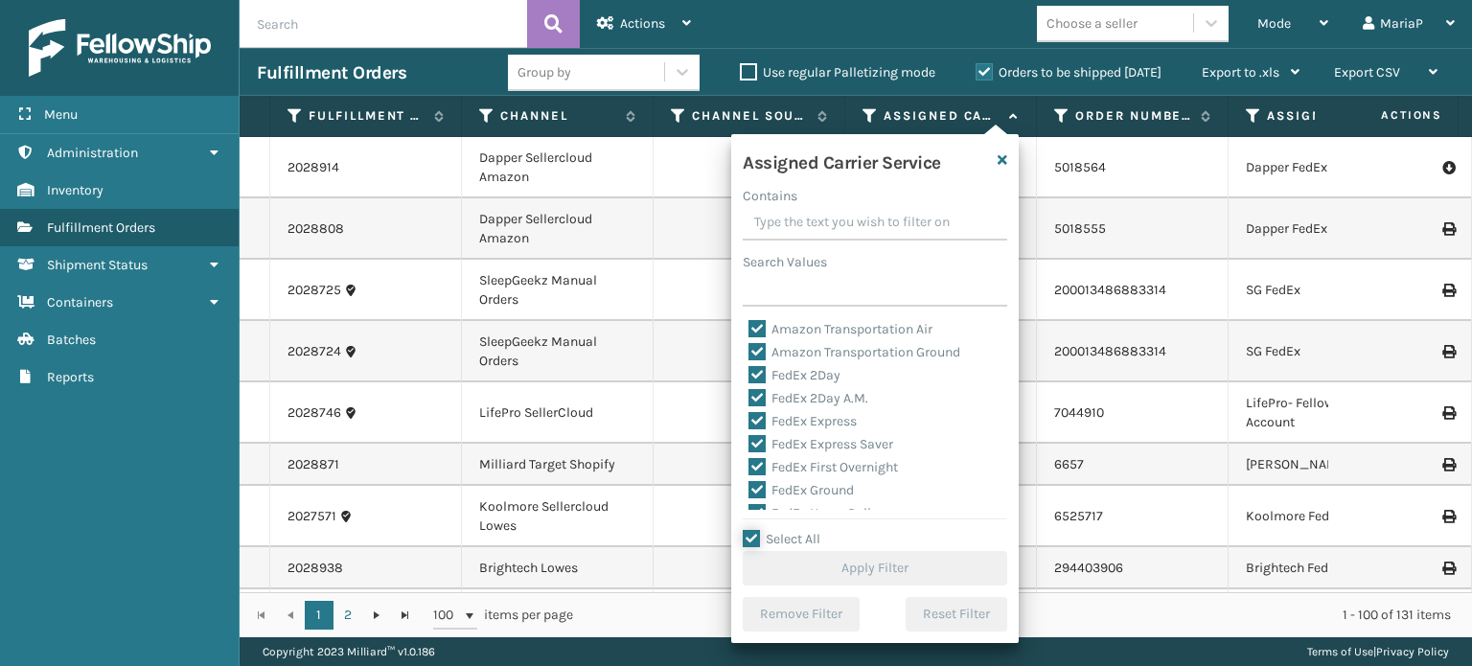
checkbox input "true"
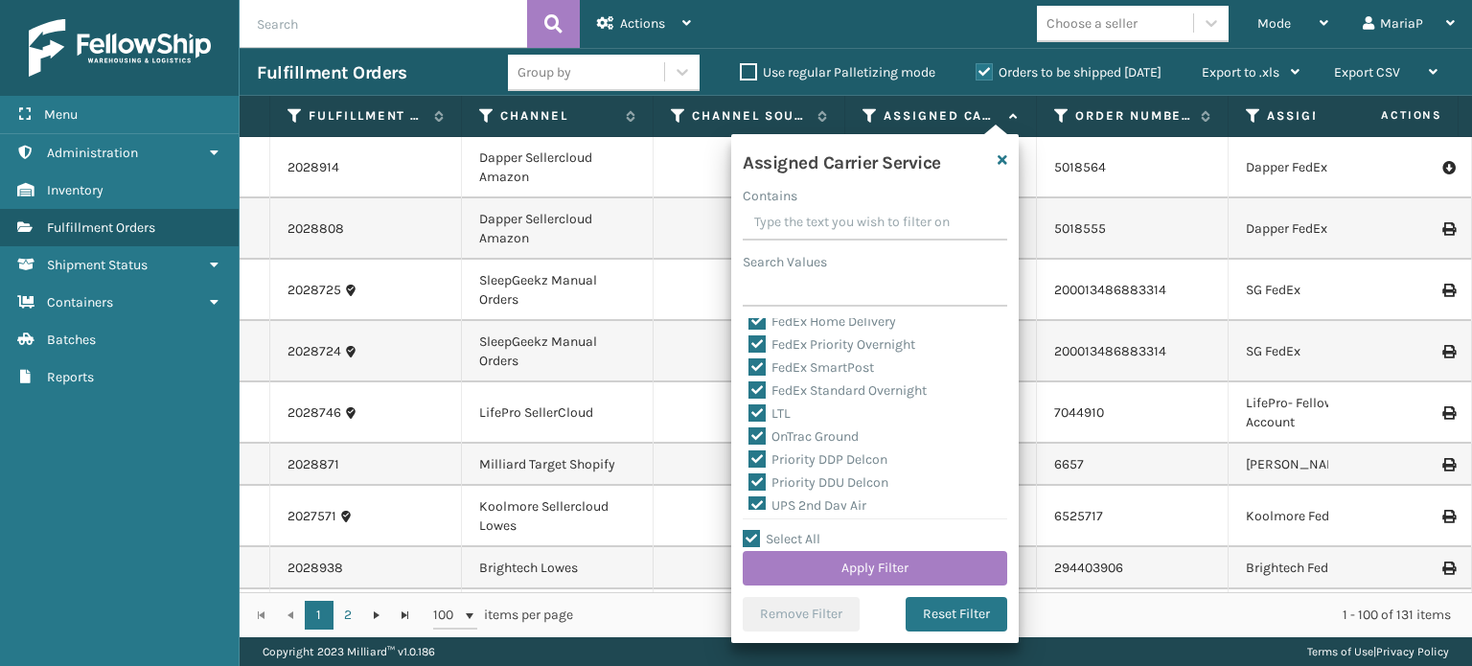
click at [772, 409] on label "LTL" at bounding box center [770, 413] width 42 height 16
click at [750, 409] on input "LTL" at bounding box center [749, 409] width 1 height 12
checkbox input "false"
click at [839, 549] on div "Select All Apply Filter" at bounding box center [875, 557] width 265 height 58
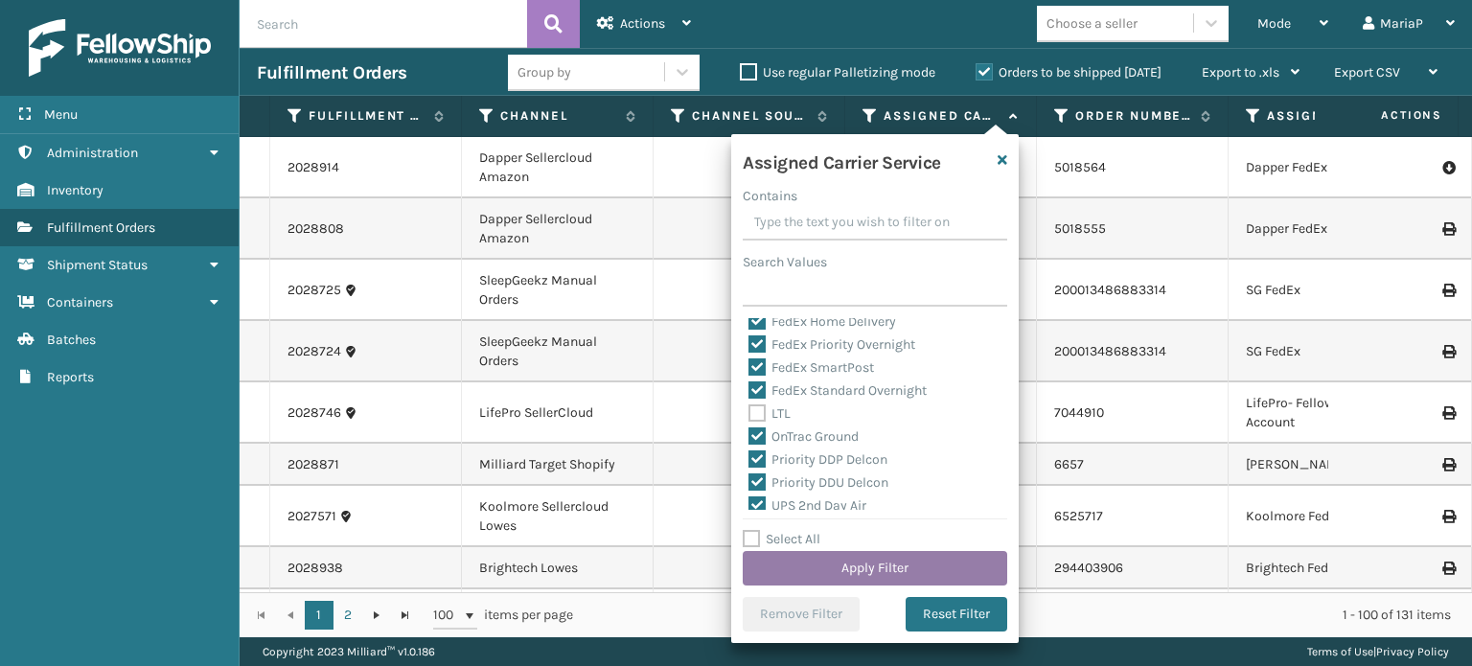
click at [858, 558] on button "Apply Filter" at bounding box center [875, 568] width 265 height 35
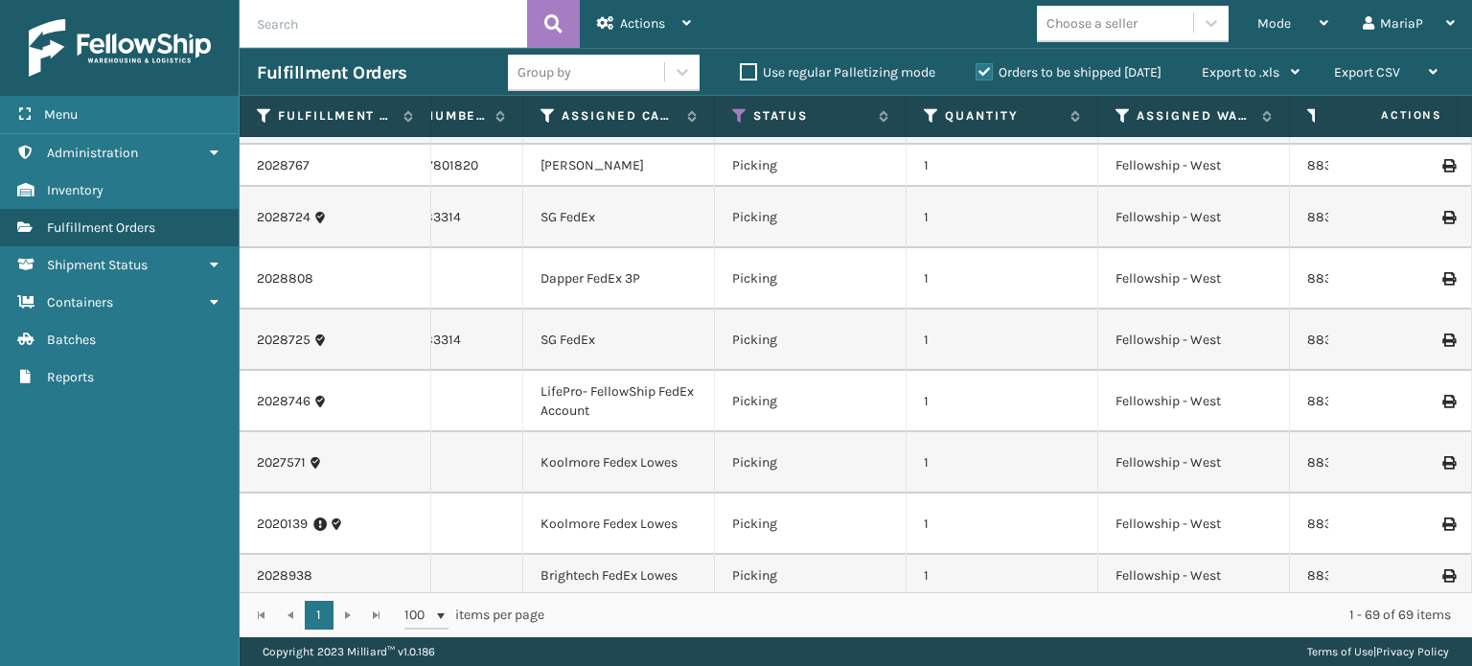
click at [639, 73] on div "Group by" at bounding box center [586, 73] width 156 height 32
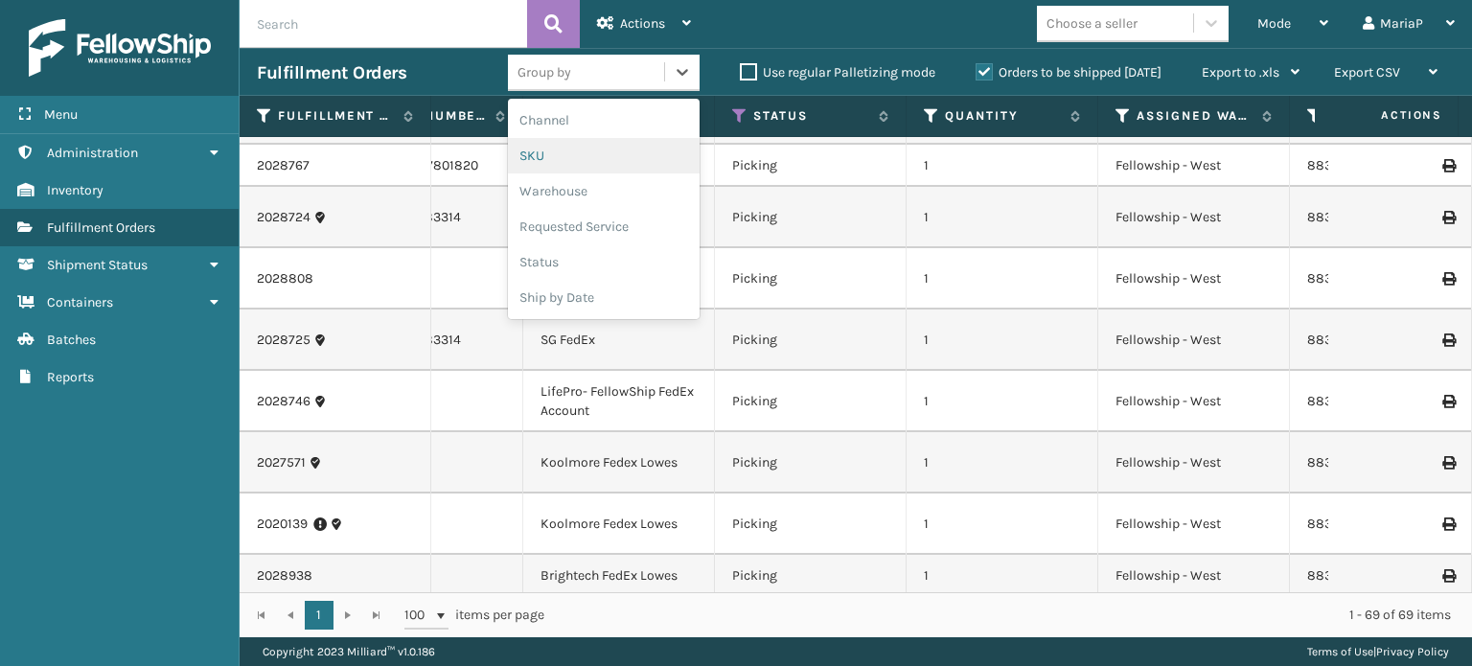
click at [629, 165] on div "SKU" at bounding box center [604, 155] width 192 height 35
